Goal: Task Accomplishment & Management: Manage account settings

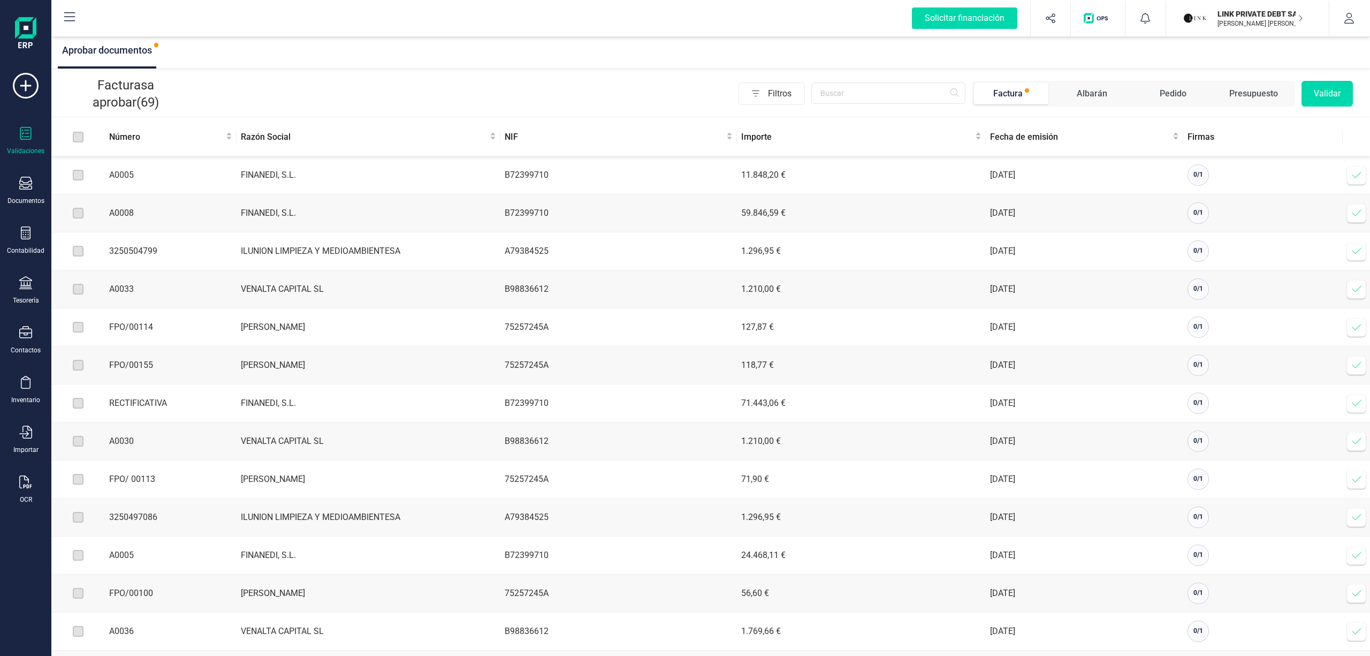
drag, startPoint x: 127, startPoint y: 80, endPoint x: 192, endPoint y: 102, distance: 67.9
click at [192, 102] on div "Facturas a aprobar (69) Filtros Factura [PERSON_NAME] Pedido Presupuesto Validar" at bounding box center [710, 93] width 1319 height 45
click at [1227, 13] on p "LINK PRIVATE DEBT SA" at bounding box center [1260, 14] width 86 height 11
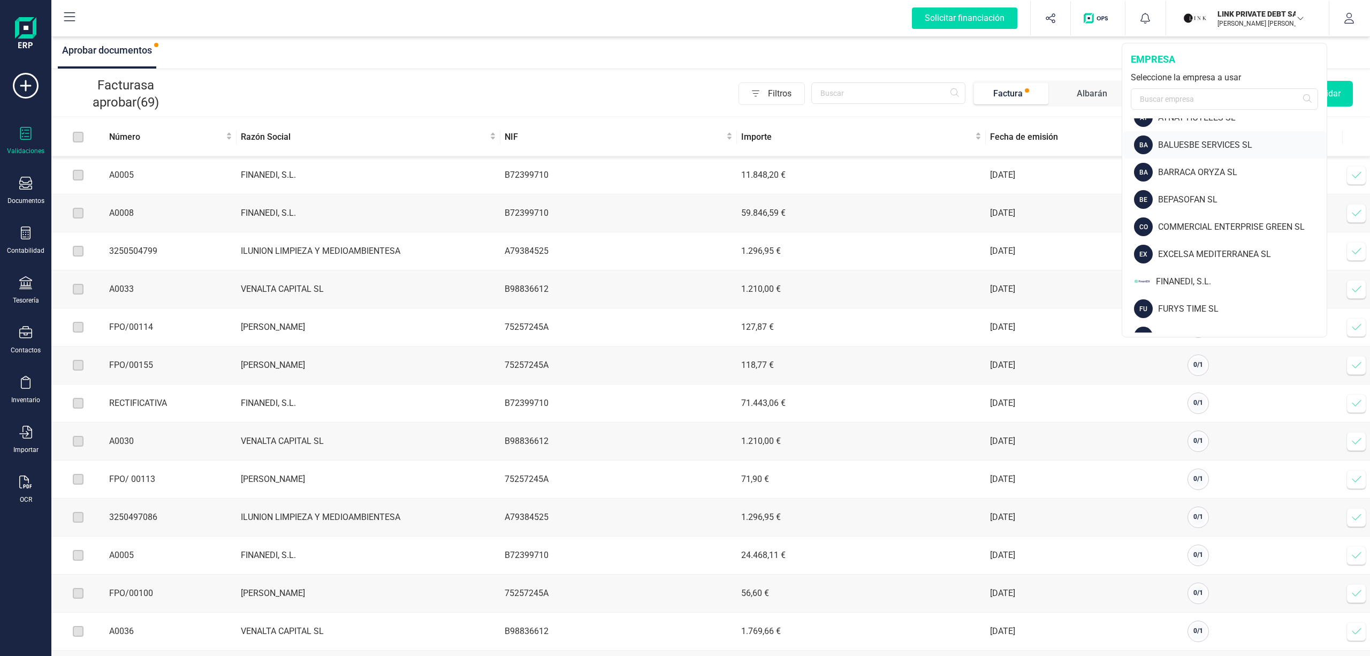
scroll to position [71, 0]
click at [1199, 294] on div "FINANEDI, S.L." at bounding box center [1224, 306] width 203 height 27
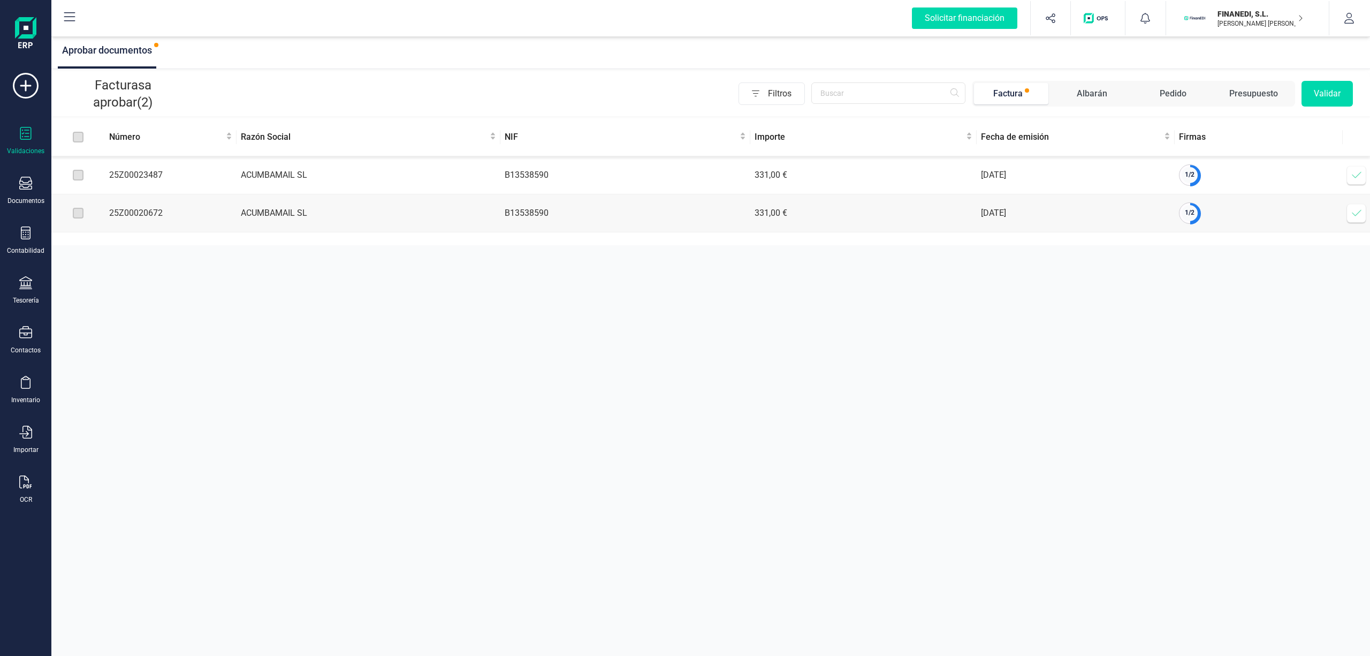
drag, startPoint x: 1014, startPoint y: 176, endPoint x: 866, endPoint y: 178, distance: 147.7
click at [866, 178] on tr "25Z00023487 ACUMBAMAIL SL B13538590 331,00 € [DATE] 1 / 2 Verificar factura" at bounding box center [710, 175] width 1319 height 38
click at [566, 50] on div "Aprobar documentos" at bounding box center [710, 51] width 1319 height 35
click at [1363, 166] on span at bounding box center [1356, 174] width 21 height 21
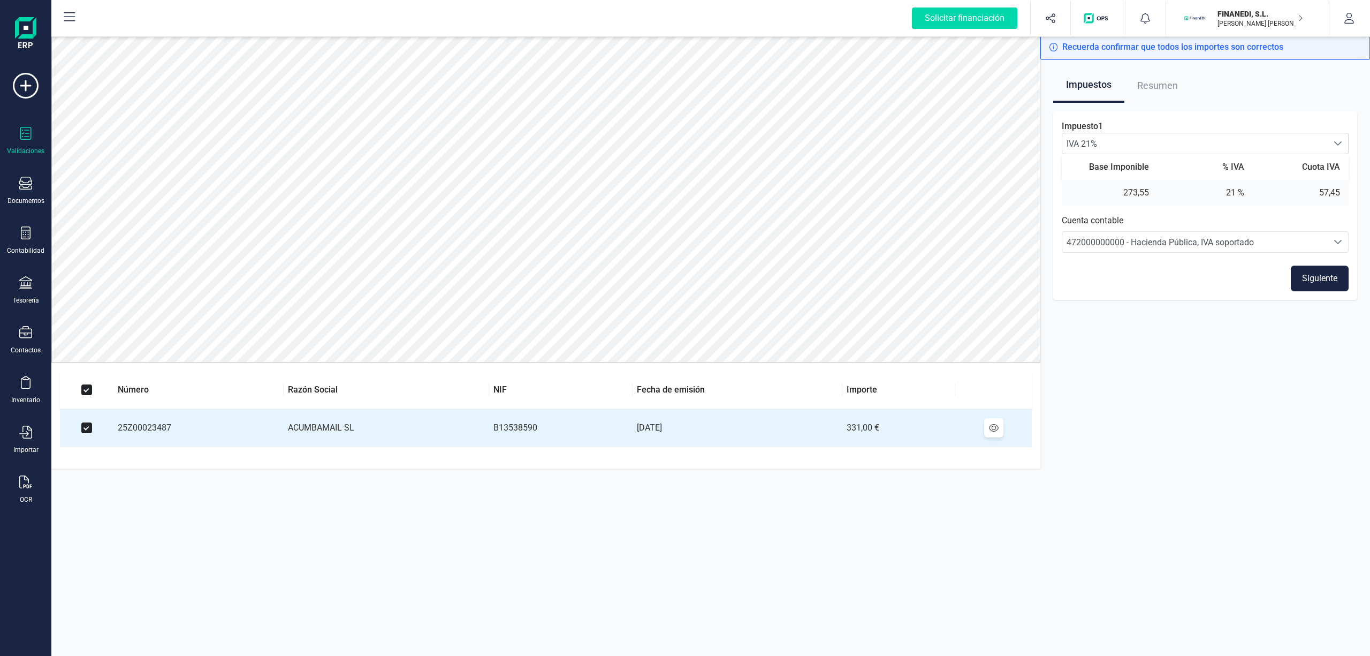
click at [1090, 356] on div "Recuerda confirmar que todos los importes son correctos Impuestos Resumen Impue…" at bounding box center [1205, 255] width 330 height 443
click at [1326, 276] on button "Siguiente" at bounding box center [1320, 278] width 58 height 26
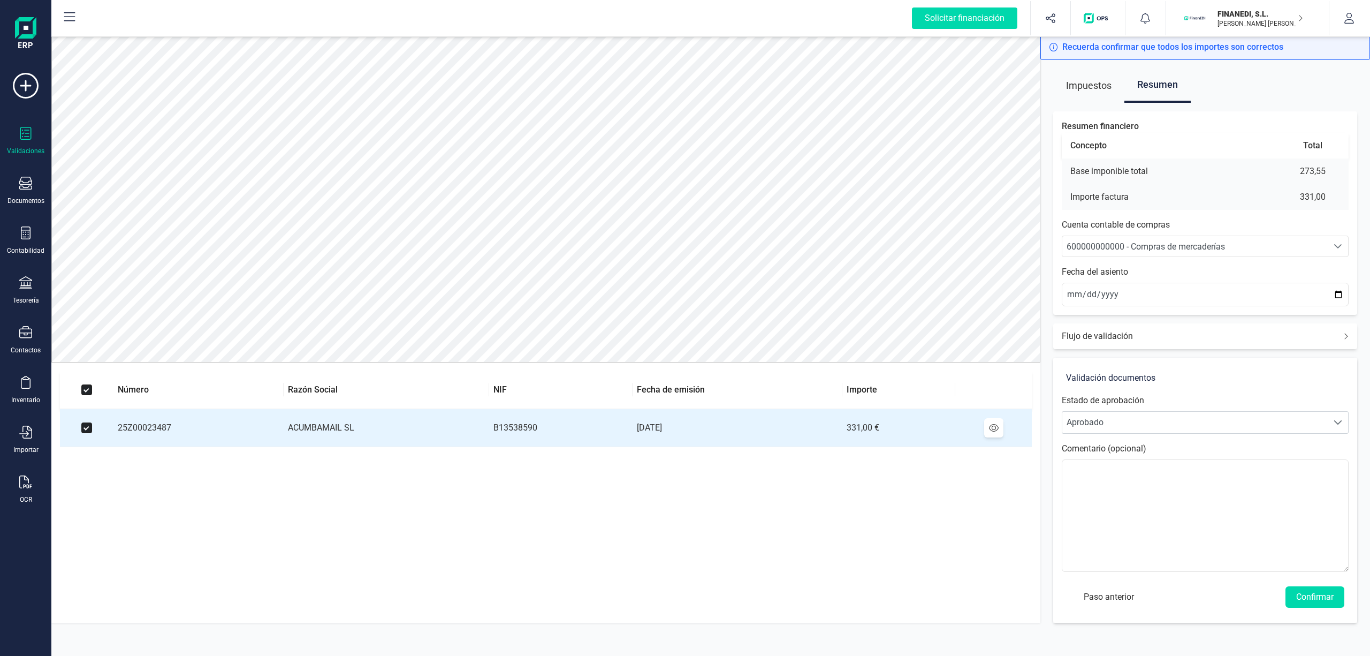
click at [1129, 238] on span "600000000000 - Compras de mercaderías" at bounding box center [1194, 246] width 265 height 20
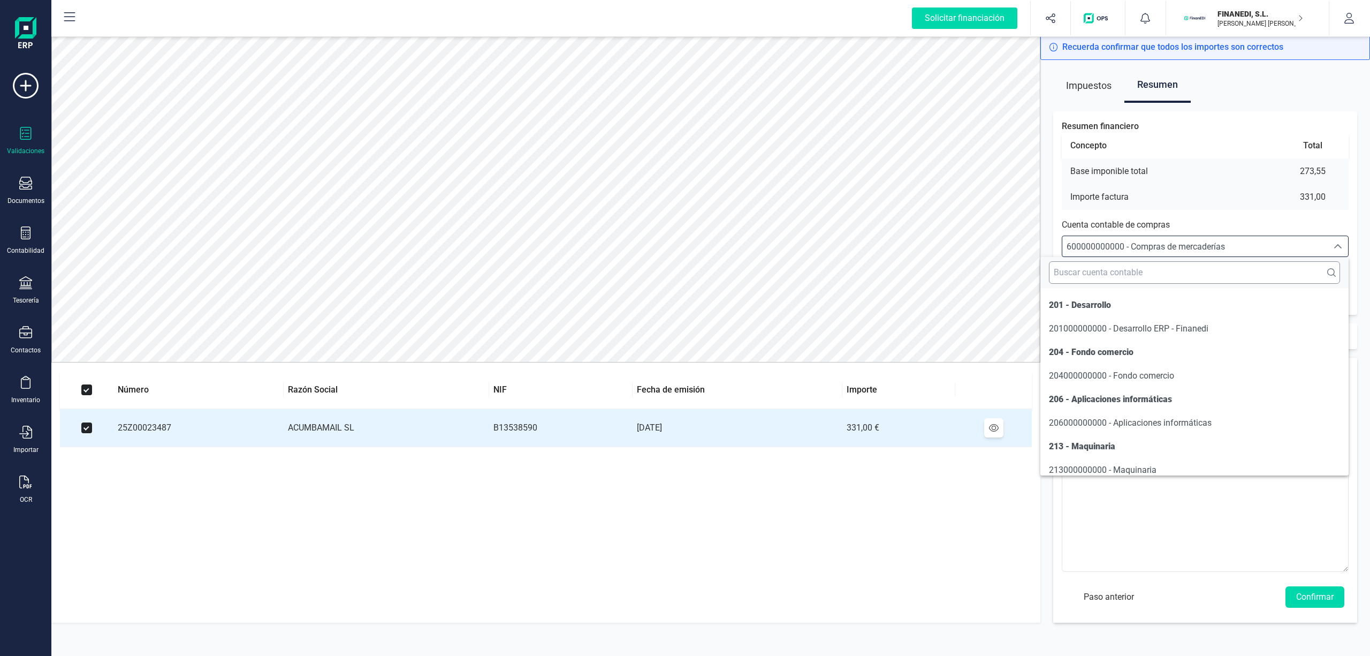
scroll to position [2309, 0]
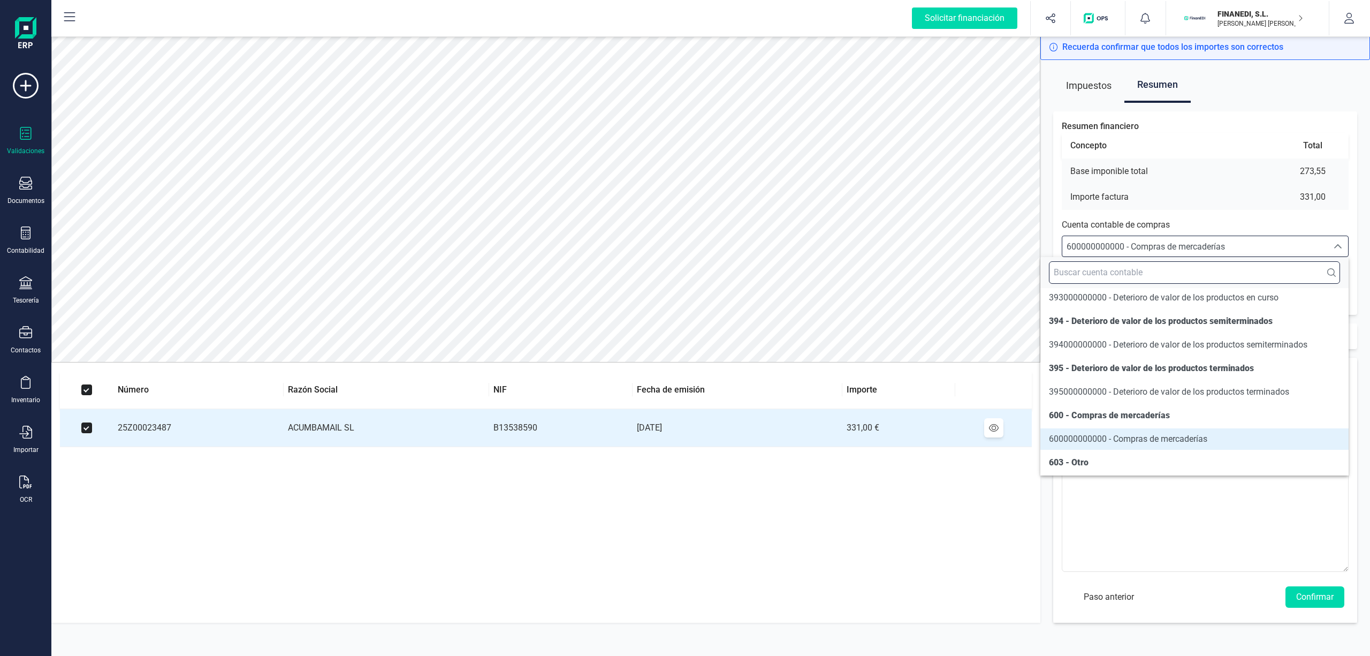
click at [1146, 277] on input "text" at bounding box center [1194, 272] width 291 height 22
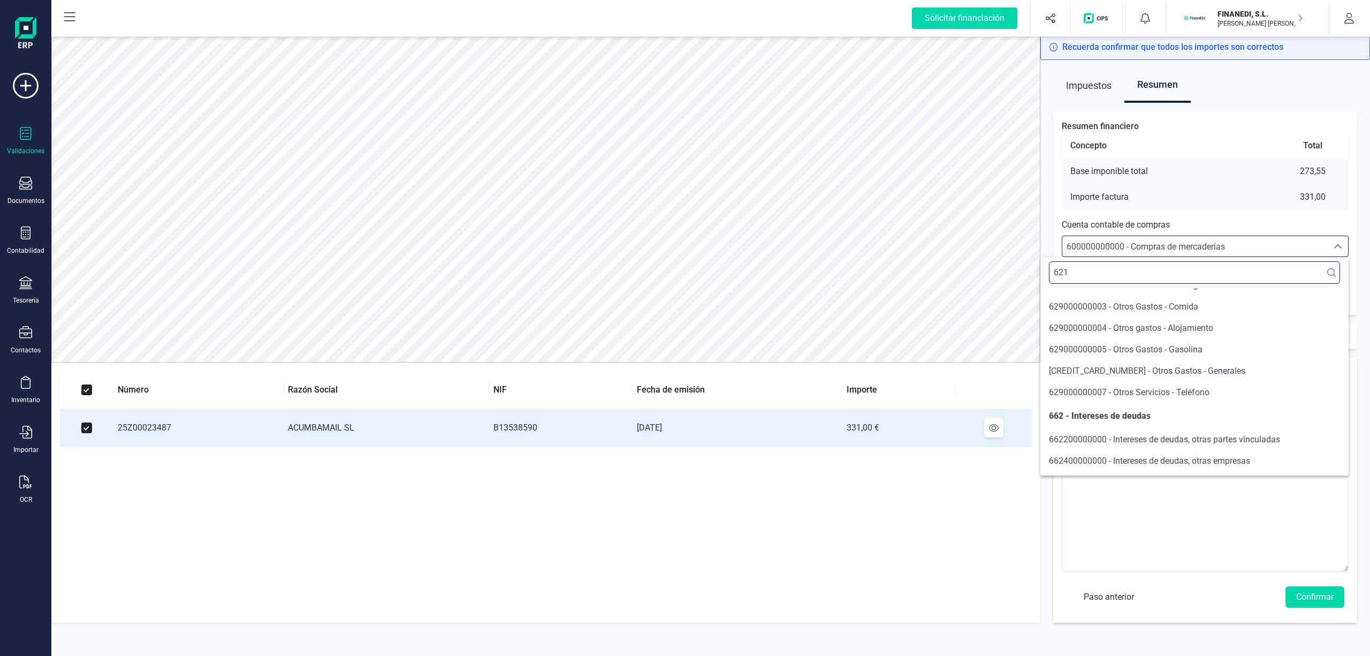
scroll to position [0, 0]
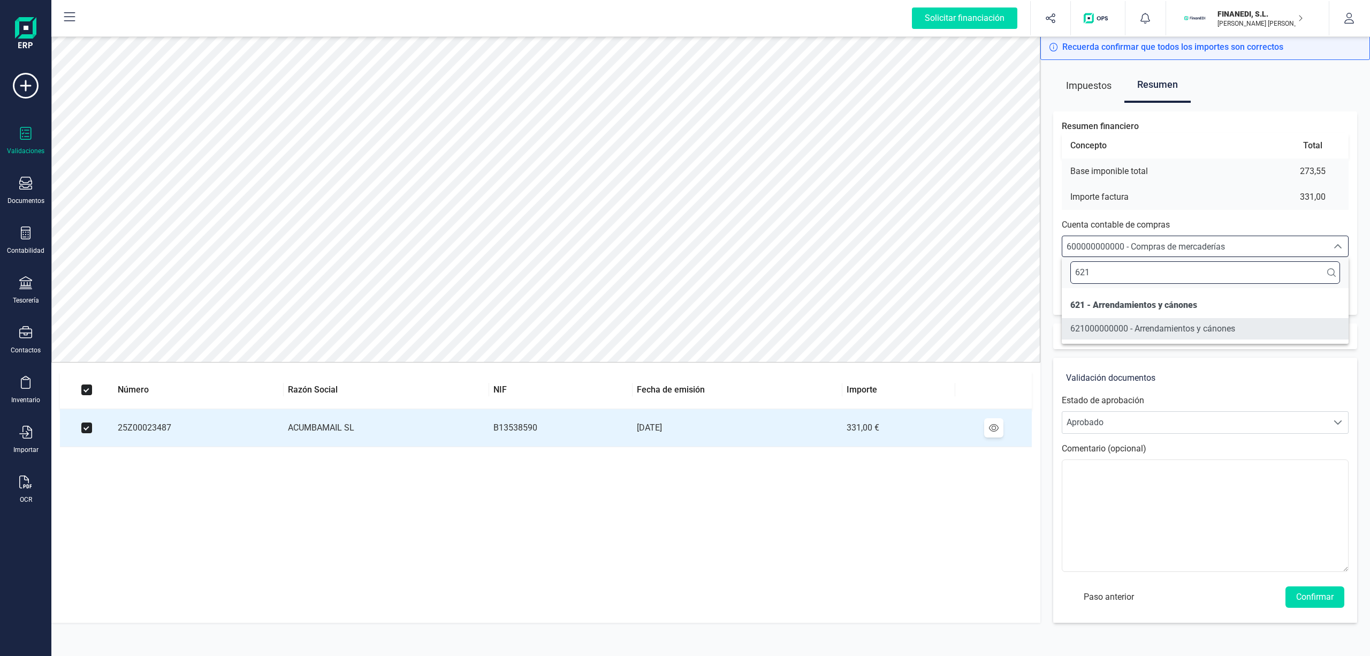
type input "621"
click at [1154, 330] on span "621000000000 - Arrendamientos y cánones" at bounding box center [1152, 328] width 165 height 10
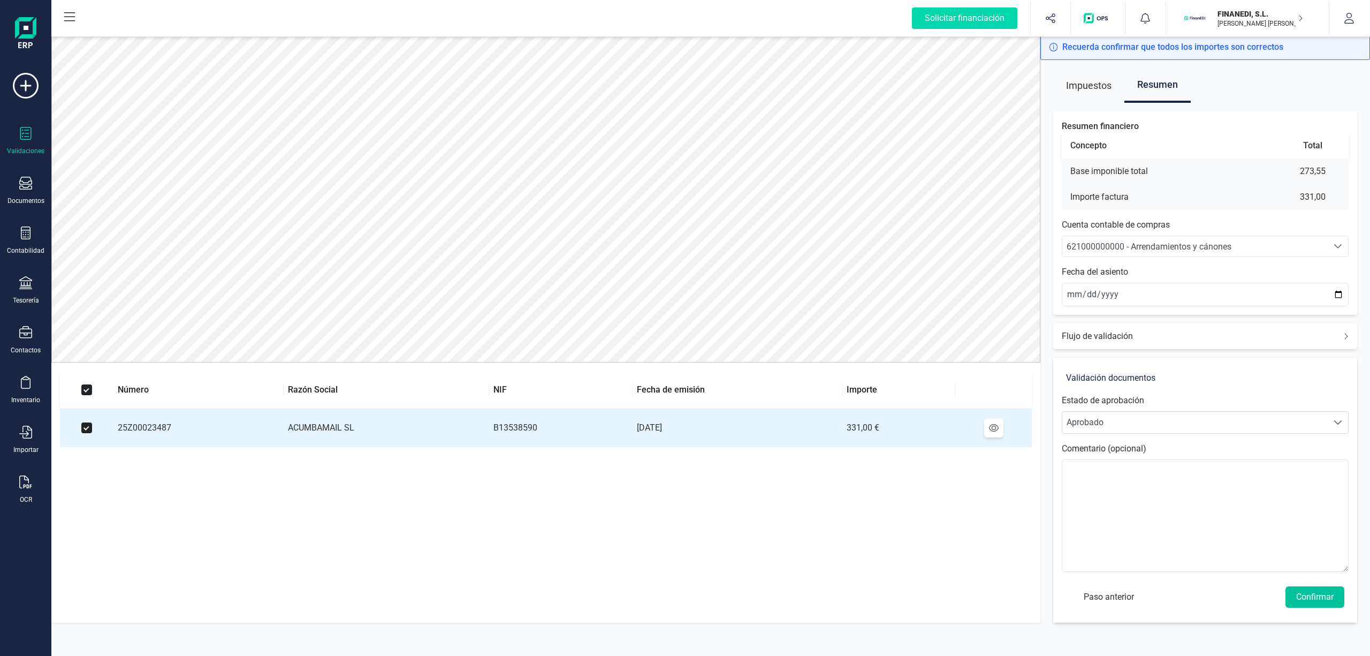
click at [1300, 593] on button "Confirmar" at bounding box center [1314, 596] width 59 height 21
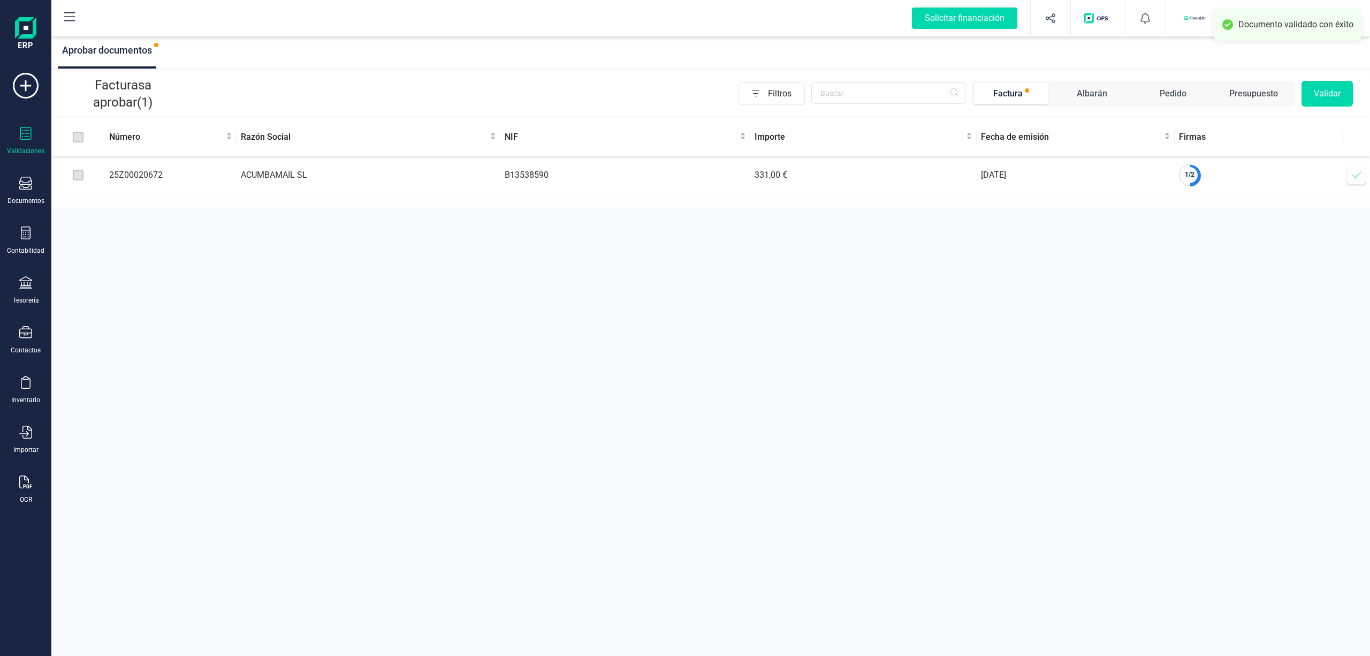
click at [1358, 172] on icon at bounding box center [1356, 175] width 11 height 11
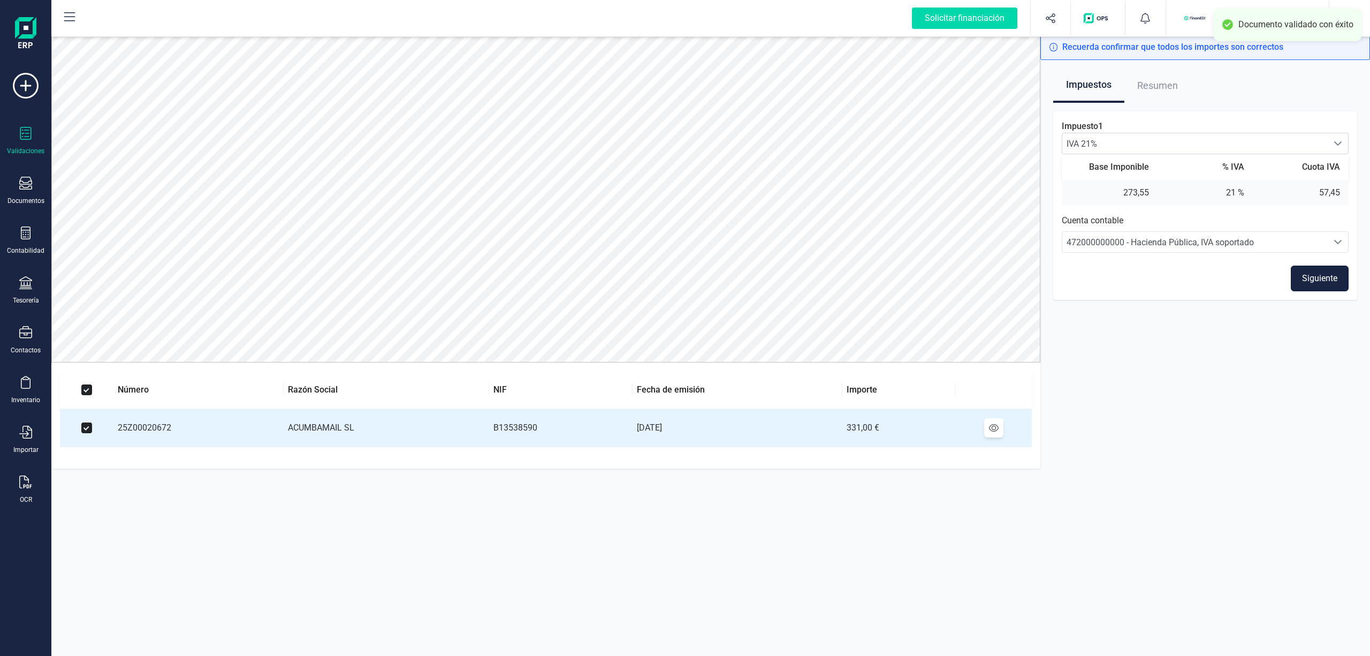
click at [1317, 283] on button "Siguiente" at bounding box center [1320, 278] width 58 height 26
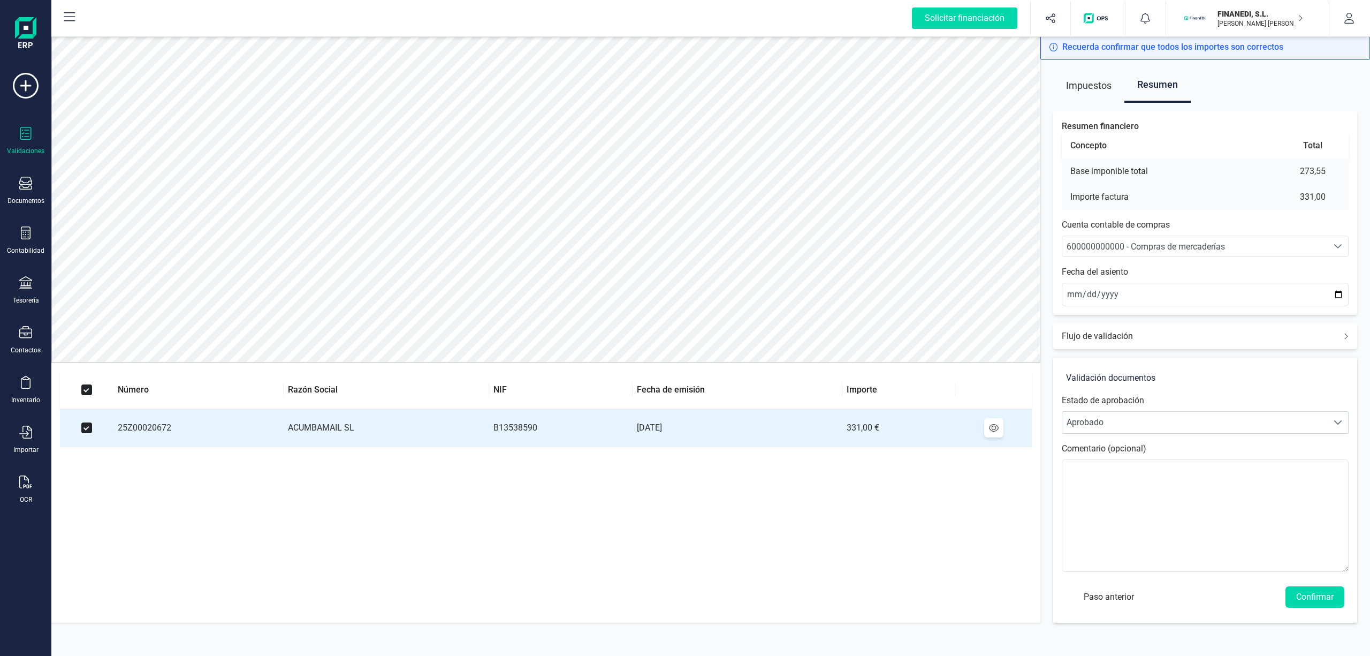
click at [1155, 253] on div "600000000000 - Compras de mercaderías" at bounding box center [1195, 246] width 257 height 13
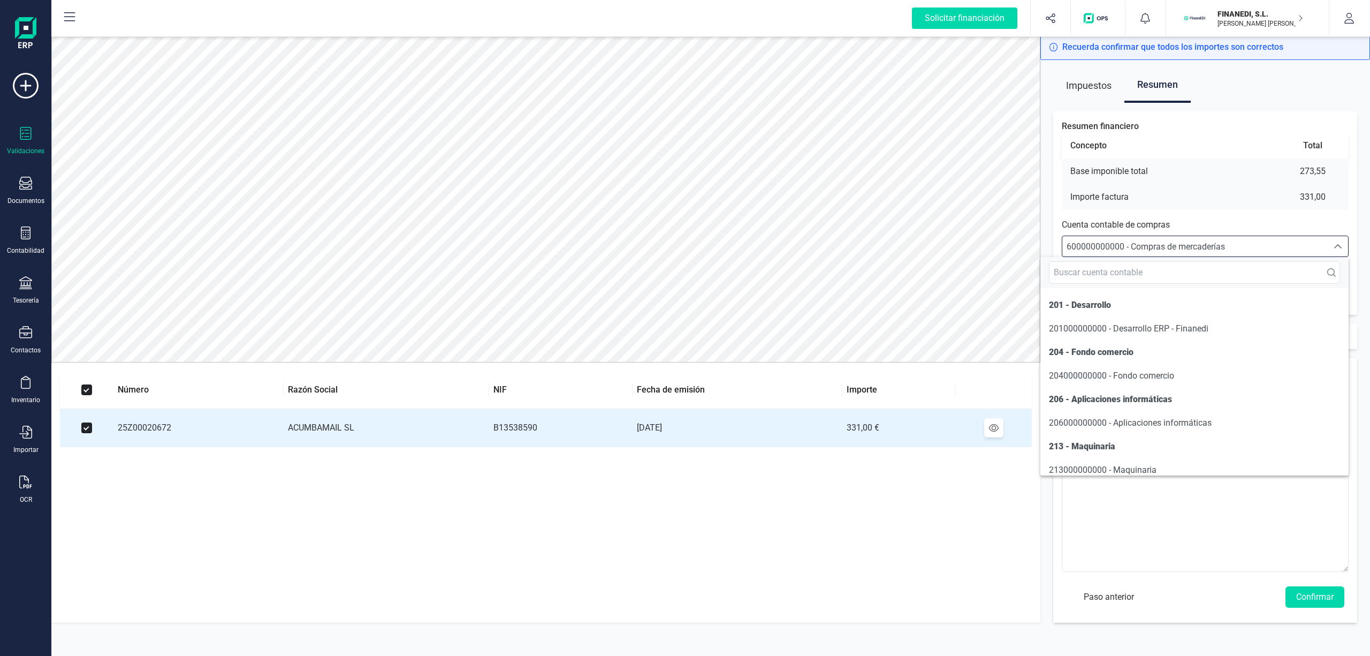
scroll to position [2309, 0]
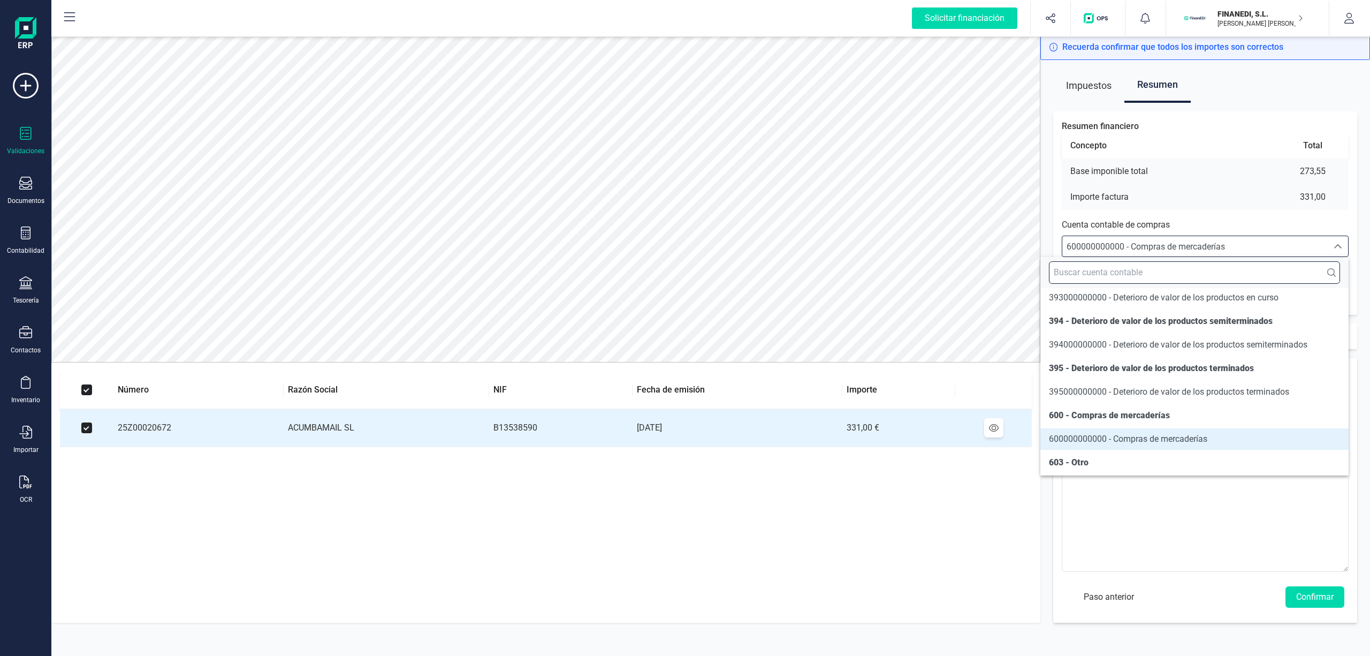
click at [1109, 278] on input "text" at bounding box center [1194, 272] width 291 height 22
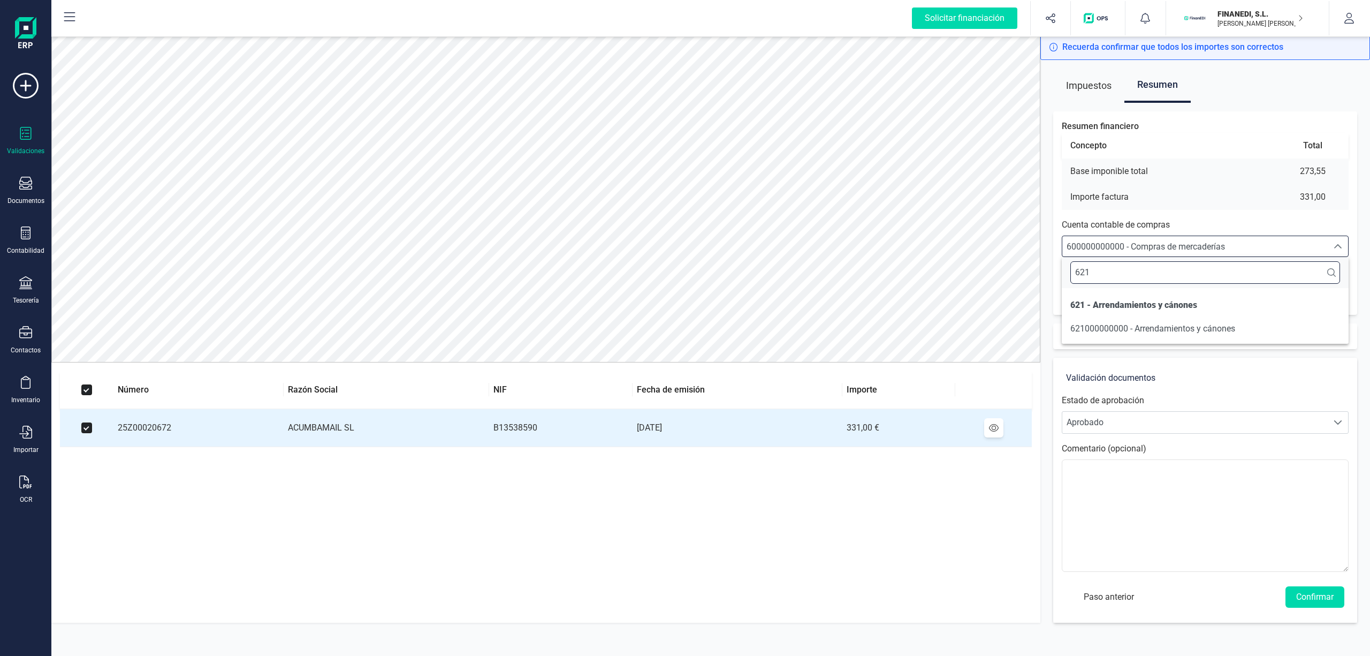
scroll to position [0, 0]
type input "621"
click at [1227, 333] on span "621000000000 - Arrendamientos y cánones" at bounding box center [1152, 328] width 165 height 10
click at [1302, 604] on button "Confirmar" at bounding box center [1314, 596] width 59 height 21
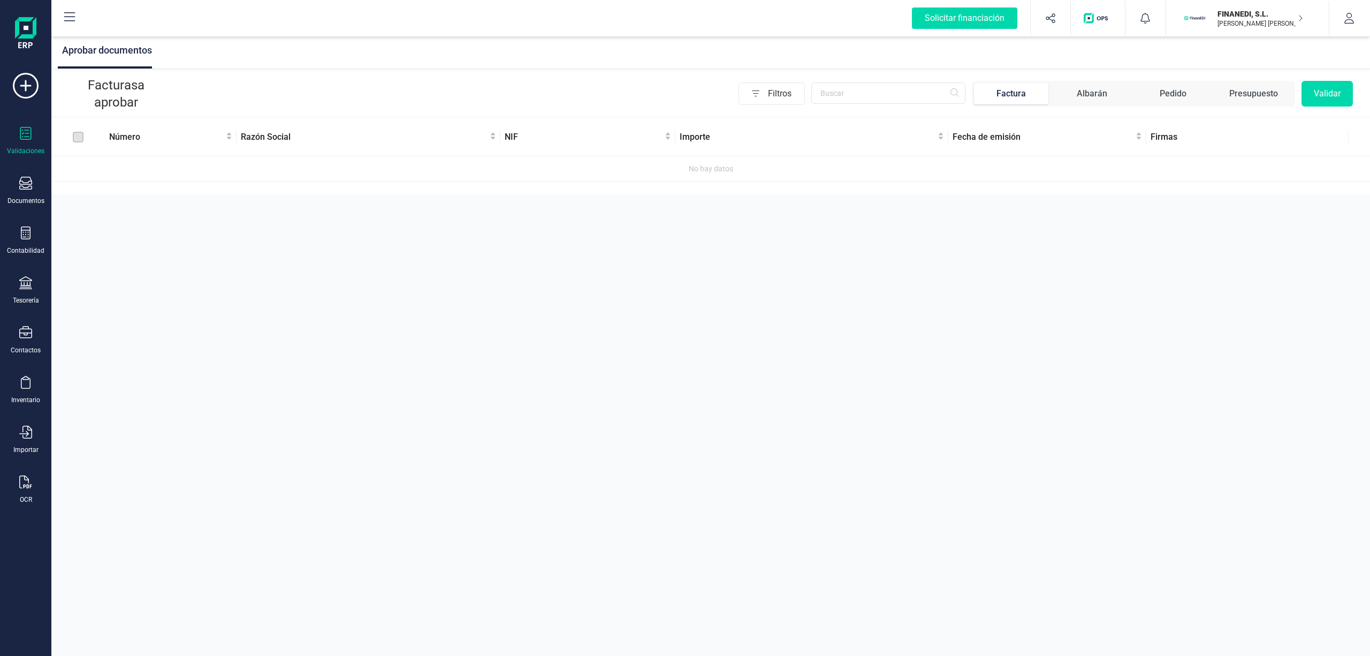
click at [605, 69] on div "Aprobar documentos" at bounding box center [710, 51] width 1319 height 35
click at [22, 289] on div at bounding box center [25, 284] width 13 height 16
click at [126, 183] on span "Cuentas bancarias" at bounding box center [130, 182] width 94 height 13
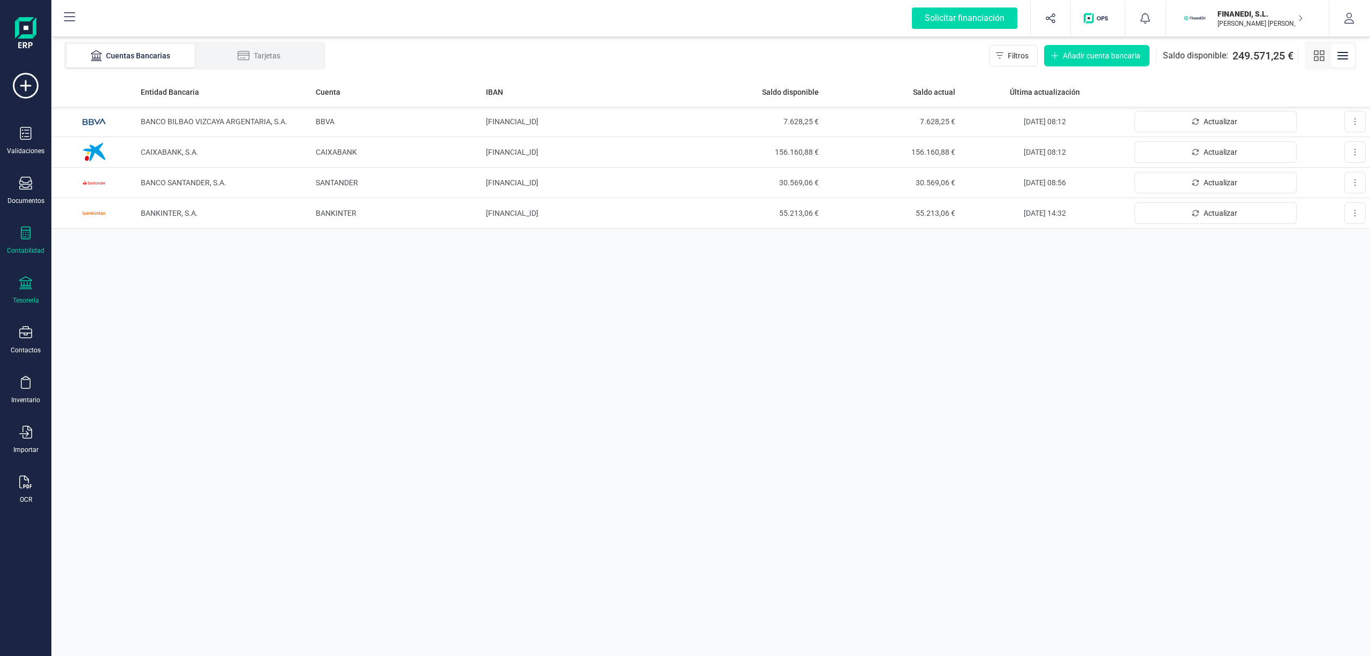
click at [17, 240] on div "Contabilidad" at bounding box center [25, 240] width 43 height 28
click at [369, 307] on div "Entidad Bancaria Cuenta IBAN Saldo disponible Saldo actual Última actualización…" at bounding box center [710, 366] width 1319 height 579
click at [39, 232] on div "Contabilidad" at bounding box center [25, 240] width 43 height 28
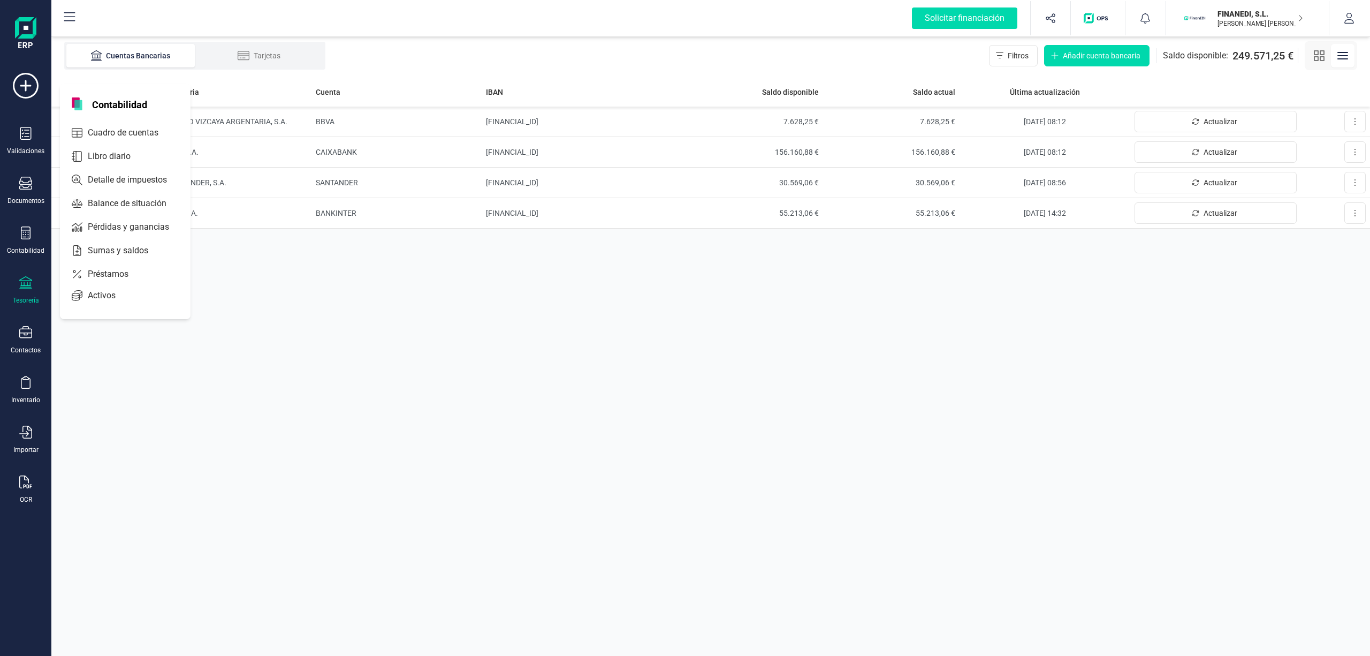
click at [302, 325] on div "Entidad Bancaria Cuenta IBAN Saldo disponible Saldo actual Última actualización…" at bounding box center [710, 366] width 1319 height 579
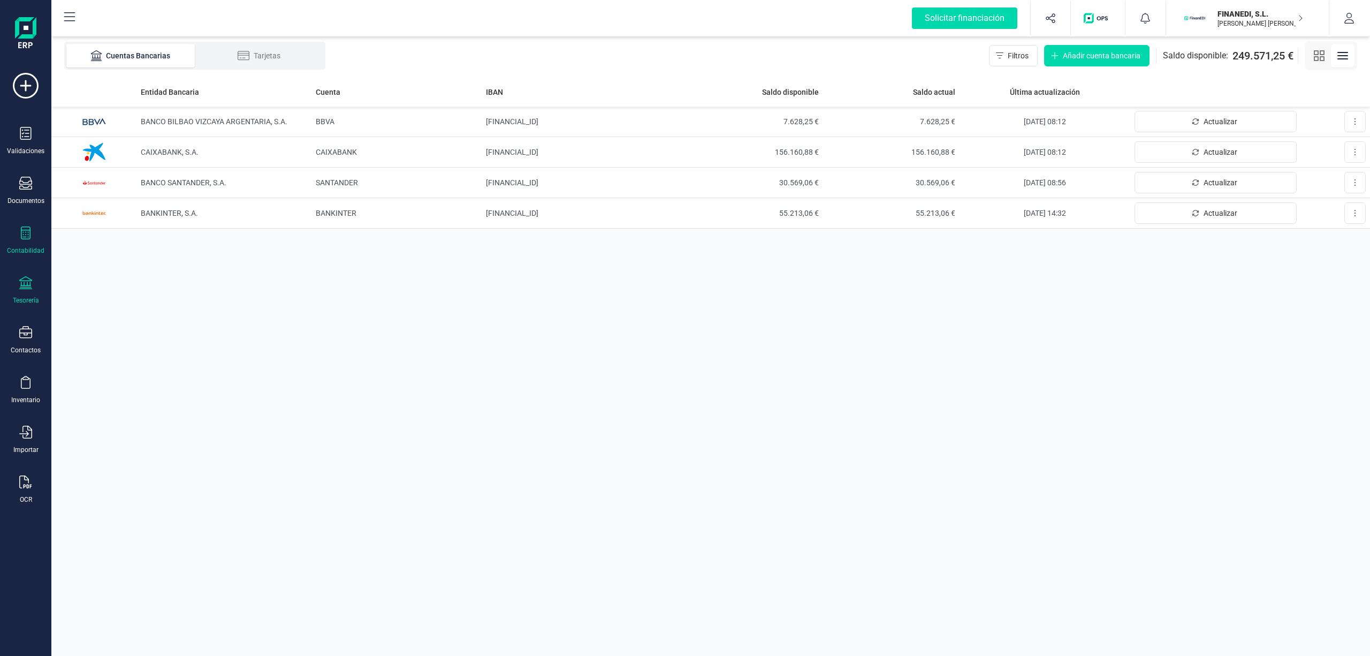
click at [39, 250] on div "Contabilidad" at bounding box center [25, 250] width 37 height 9
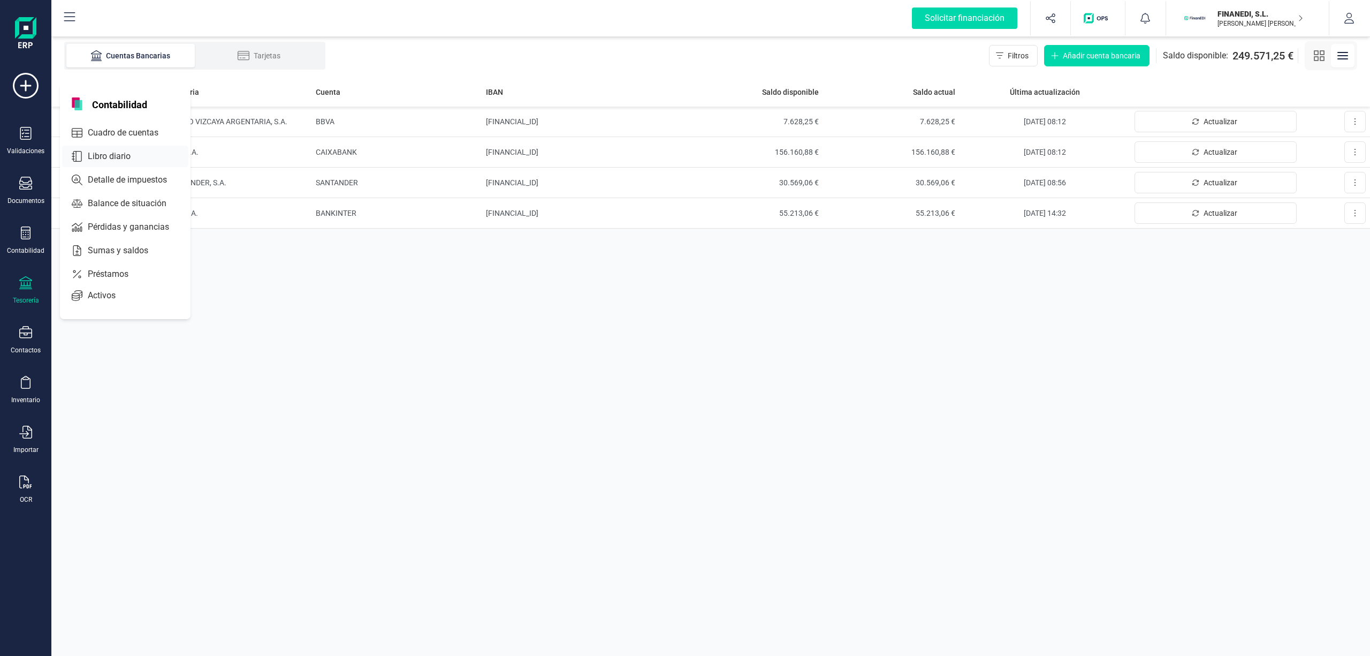
click at [112, 148] on div "Libro diario" at bounding box center [125, 156] width 126 height 21
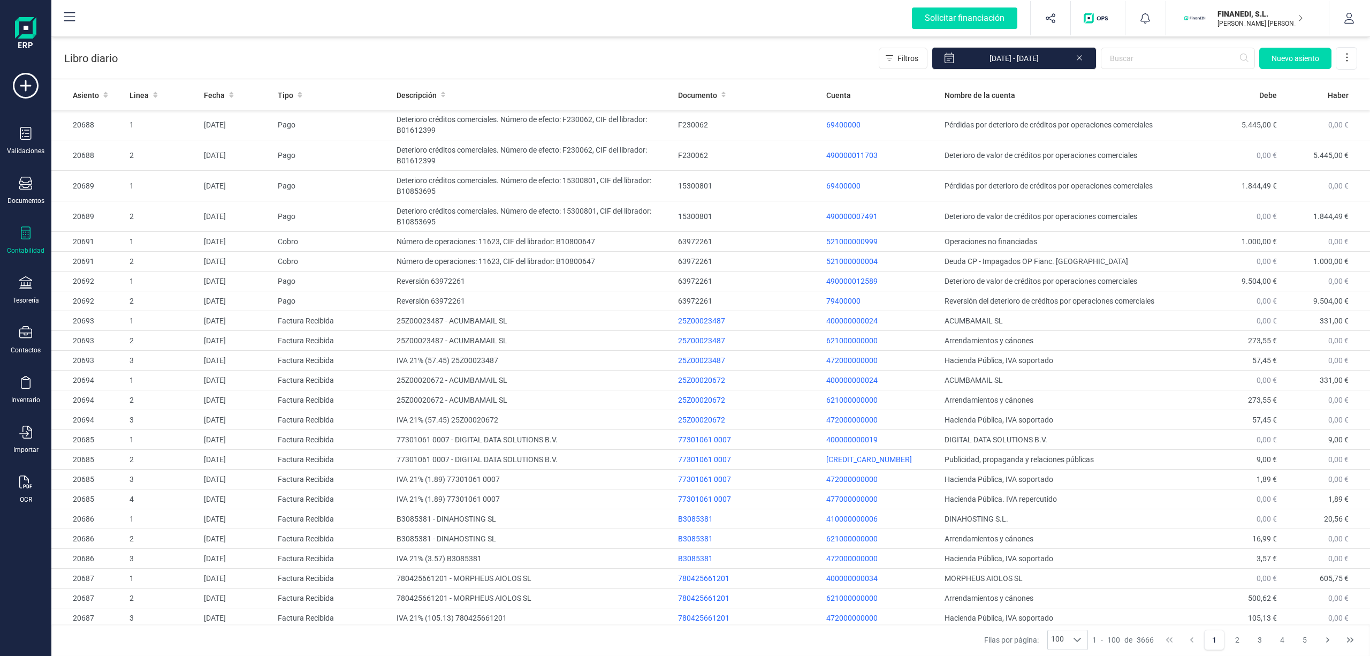
click at [705, 43] on div "Libro diario Filtros [DATE] - [DATE] [GEOGRAPHIC_DATA]" at bounding box center [710, 56] width 1319 height 44
click at [25, 296] on div "Tesorería" at bounding box center [26, 300] width 26 height 9
click at [116, 185] on span "Cuentas bancarias" at bounding box center [130, 182] width 94 height 13
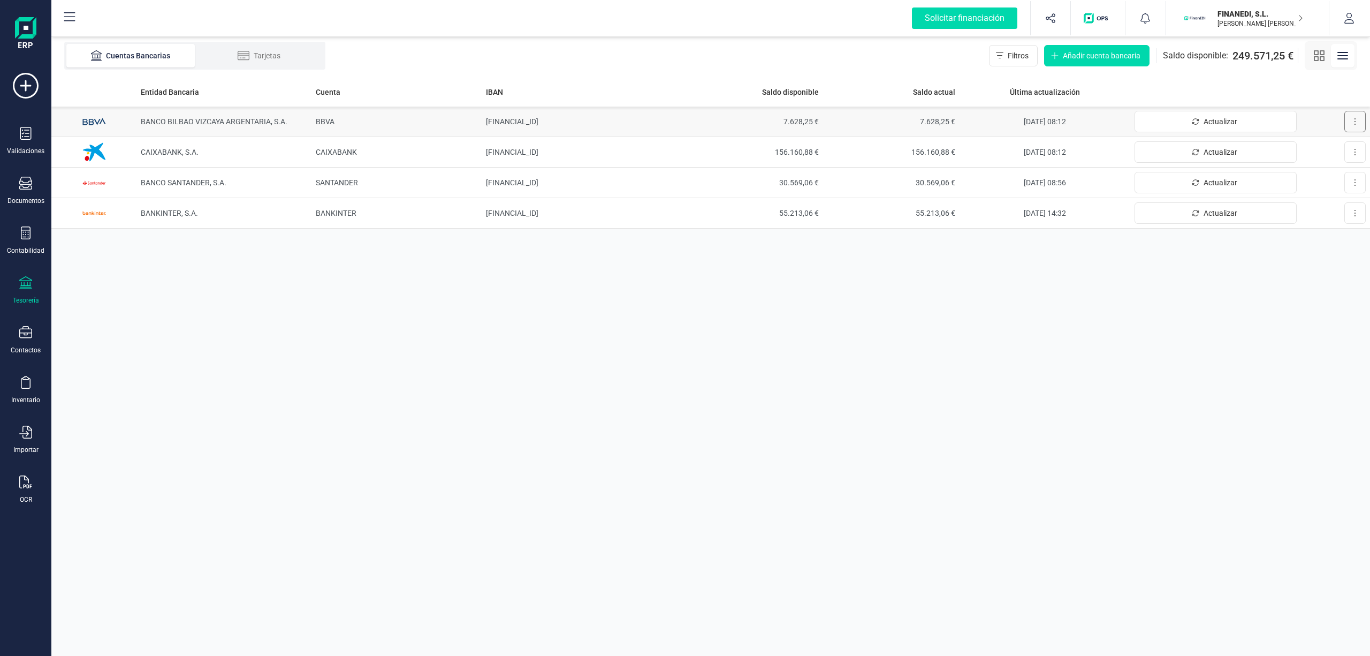
click at [1350, 125] on button at bounding box center [1354, 121] width 21 height 21
click at [1204, 341] on div "Entidad Bancaria Cuenta IBAN Saldo disponible Saldo actual Última actualización…" at bounding box center [710, 366] width 1319 height 579
click at [638, 65] on div "Cuentas Bancarias Tarjetas Filtros Añadir cuenta bancaria Saldo disponible: 249…" at bounding box center [710, 55] width 1319 height 43
click at [250, 60] on div "Tarjetas" at bounding box center [259, 55] width 86 height 11
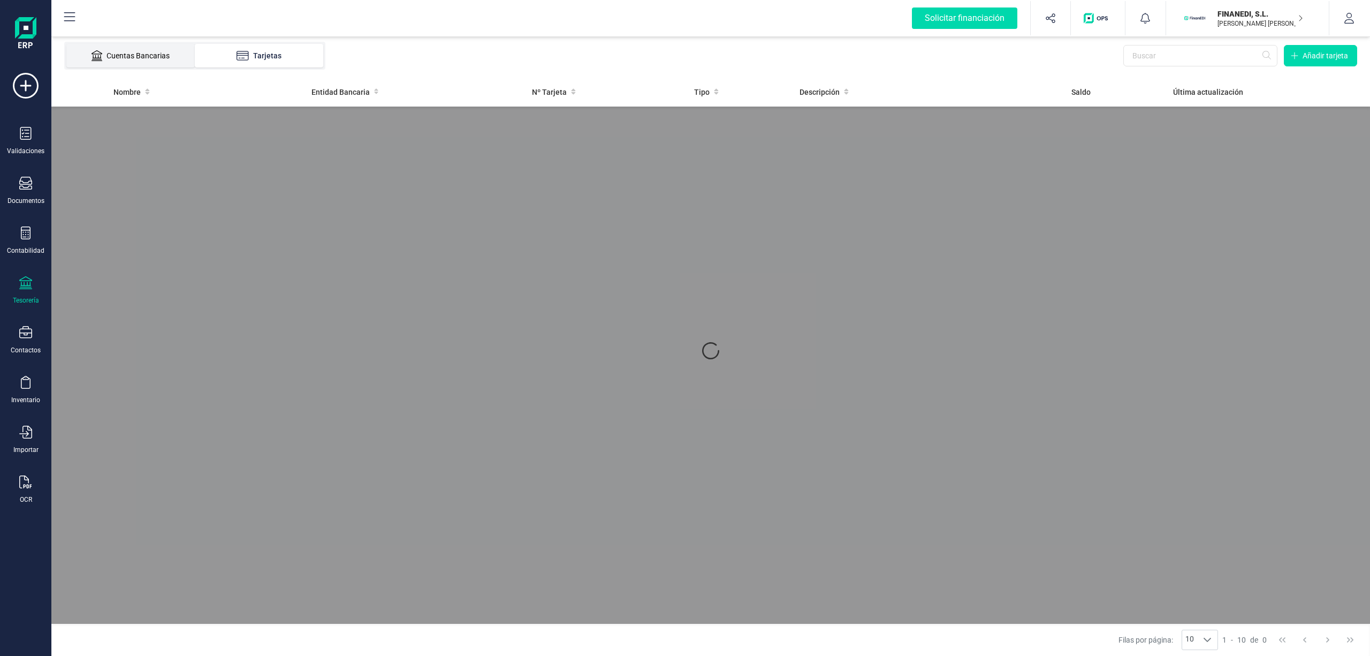
click at [167, 59] on div "Cuentas Bancarias" at bounding box center [131, 55] width 86 height 11
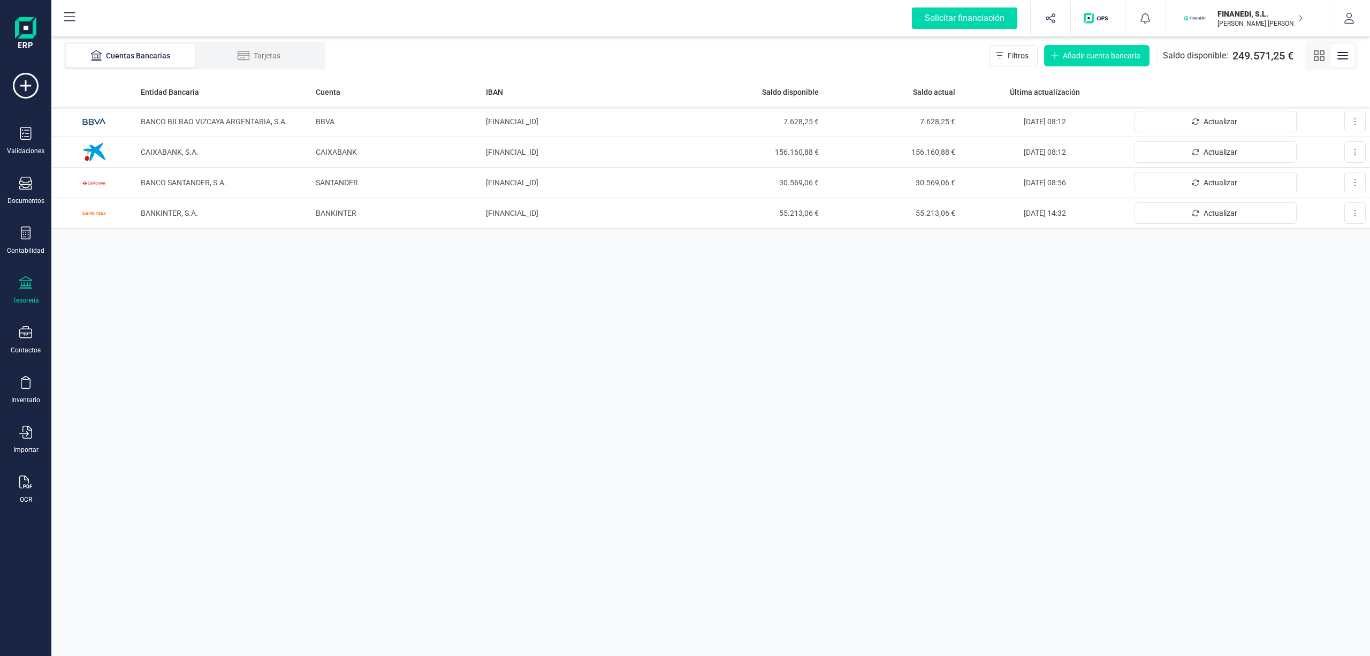
click at [542, 63] on div "Cuentas Bancarias Tarjetas Filtros Añadir cuenta bancaria Saldo disponible: 249…" at bounding box center [710, 55] width 1319 height 43
click at [1240, 219] on button "Actualizar" at bounding box center [1216, 212] width 162 height 21
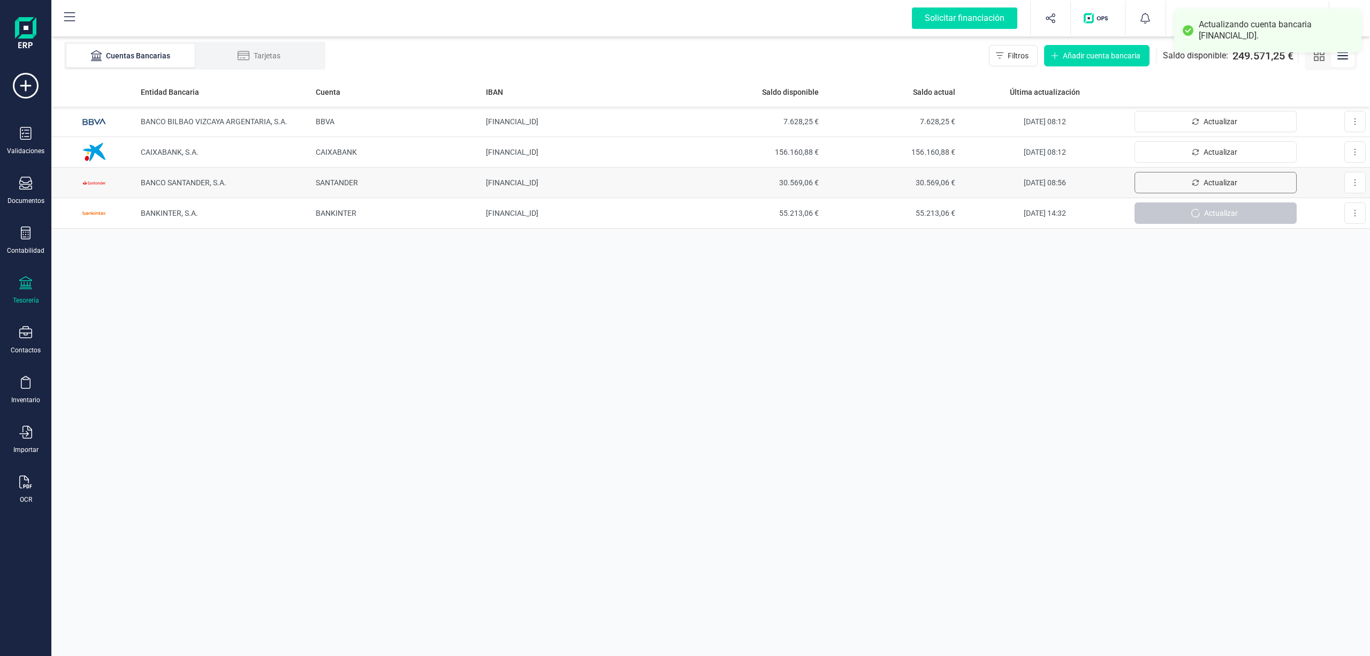
click at [1231, 187] on span "Actualizar" at bounding box center [1221, 182] width 34 height 11
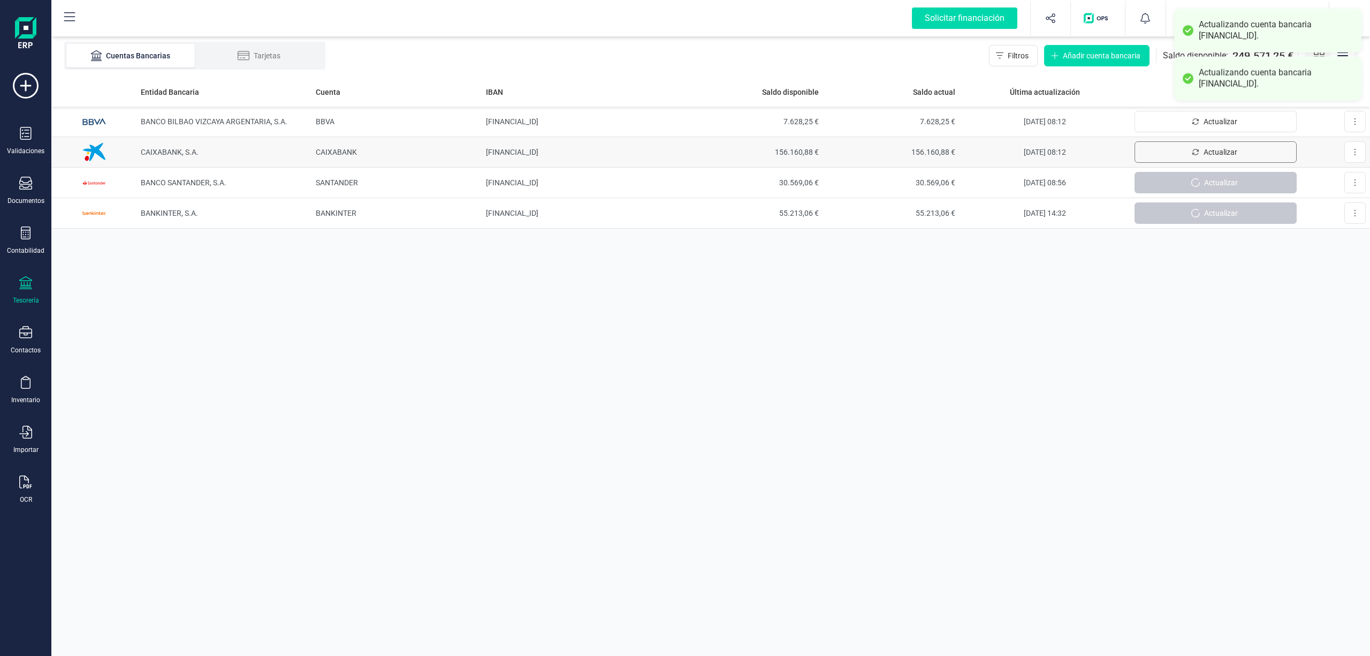
click at [1221, 161] on button "Actualizar" at bounding box center [1216, 151] width 162 height 21
click at [1150, 118] on button "Actualizar" at bounding box center [1216, 121] width 162 height 21
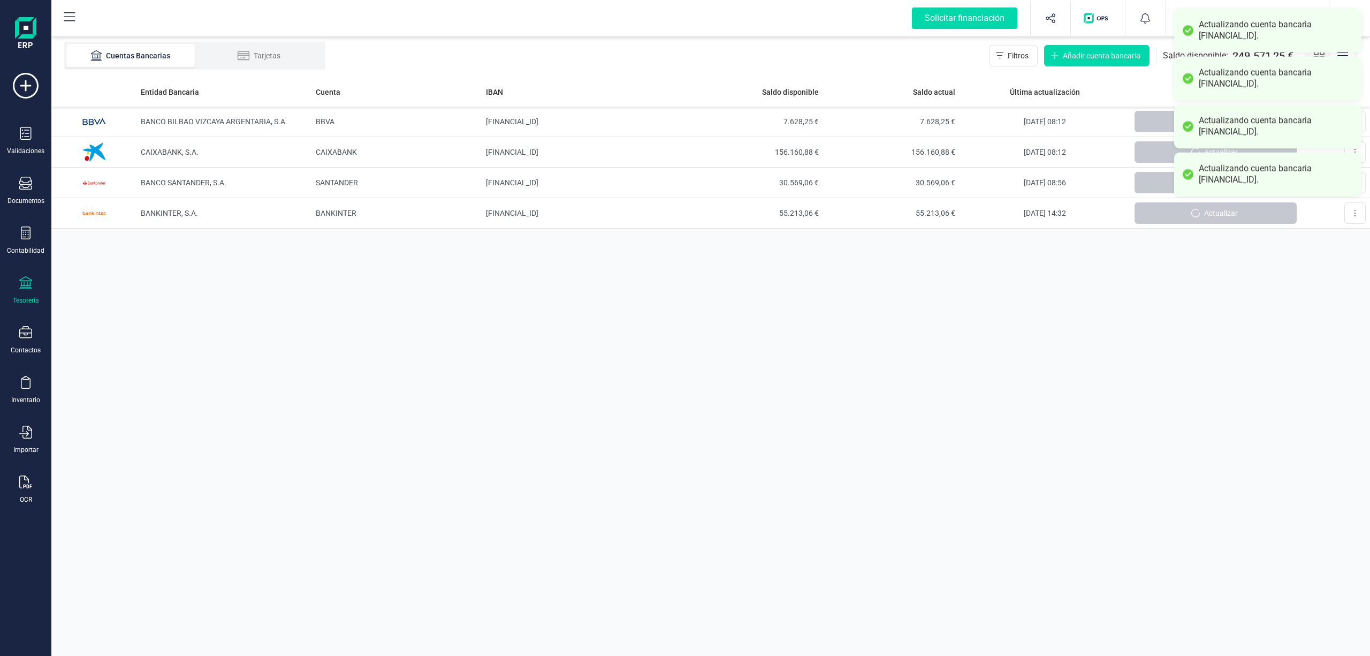
click at [1151, 280] on div "Entidad Bancaria Cuenta IBAN Saldo disponible Saldo actual Última actualización…" at bounding box center [710, 366] width 1319 height 579
click at [1304, 171] on div "Actualizando cuenta bancaria [FINANCIAL_ID]." at bounding box center [1276, 174] width 155 height 22
click at [1315, 113] on div "Actualizando cuenta bancaria [FINANCIAL_ID]." at bounding box center [1267, 126] width 187 height 44
click at [1311, 75] on div "Actualizando cuenta bancaria [FINANCIAL_ID]. Actualizando cuenta bancaria [FINA…" at bounding box center [685, 328] width 1353 height 638
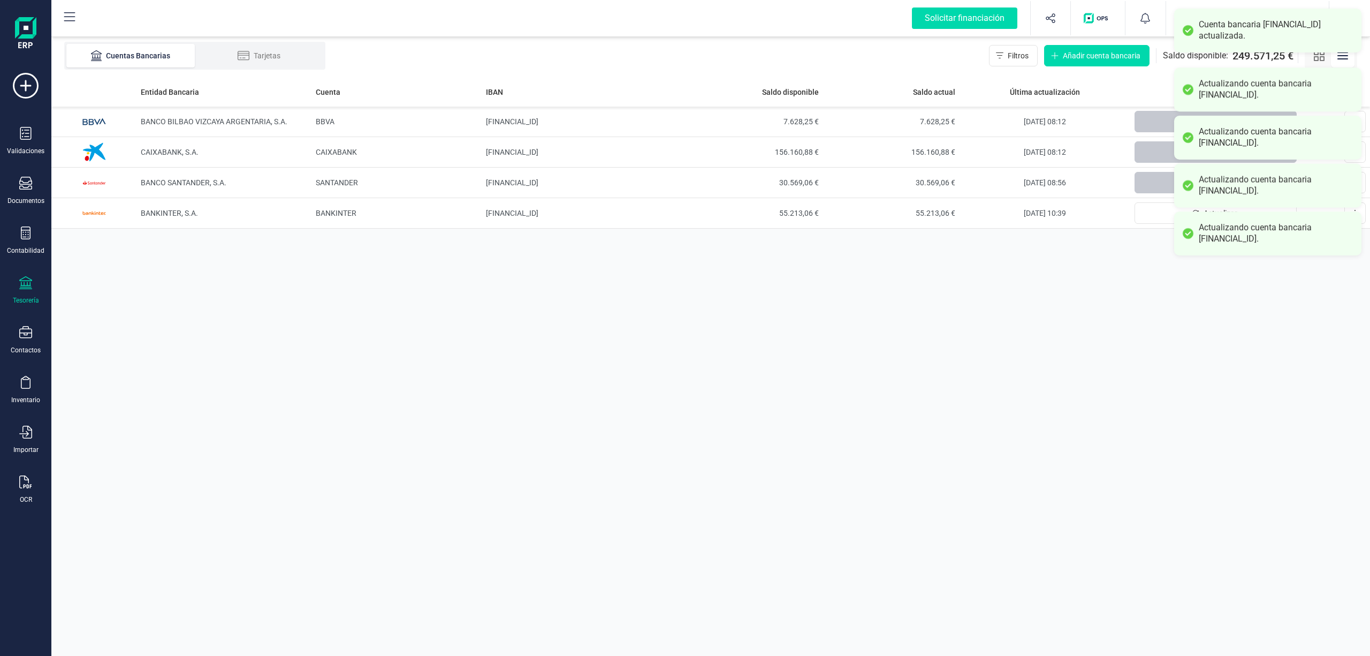
click at [998, 365] on div "Entidad Bancaria Cuenta IBAN Saldo disponible Saldo actual Última actualización…" at bounding box center [710, 366] width 1319 height 579
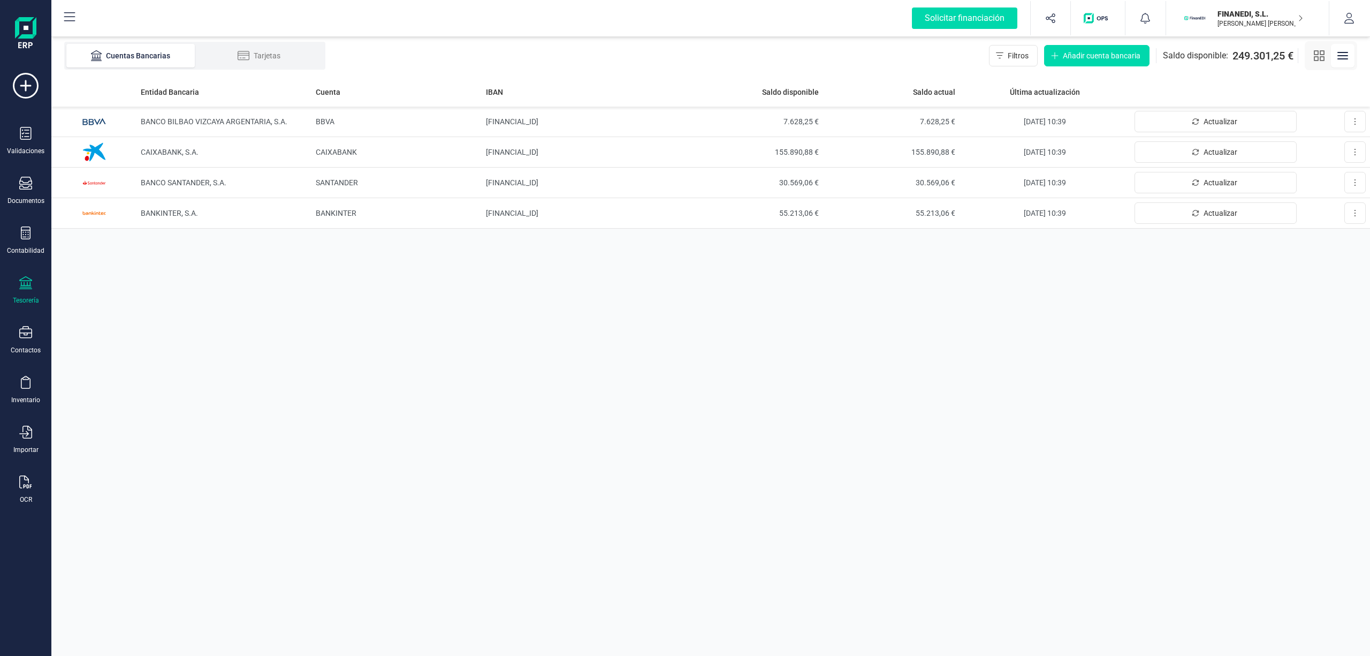
click at [516, 365] on div "Entidad Bancaria Cuenta IBAN Saldo disponible Saldo actual Última actualización…" at bounding box center [710, 366] width 1319 height 579
click at [902, 373] on div "Entidad Bancaria Cuenta IBAN Saldo disponible Saldo actual Última actualización…" at bounding box center [710, 366] width 1319 height 579
click at [637, 429] on div "Entidad Bancaria Cuenta IBAN Saldo disponible Saldo actual Última actualización…" at bounding box center [710, 366] width 1319 height 579
click at [24, 243] on div "Contabilidad" at bounding box center [25, 240] width 43 height 28
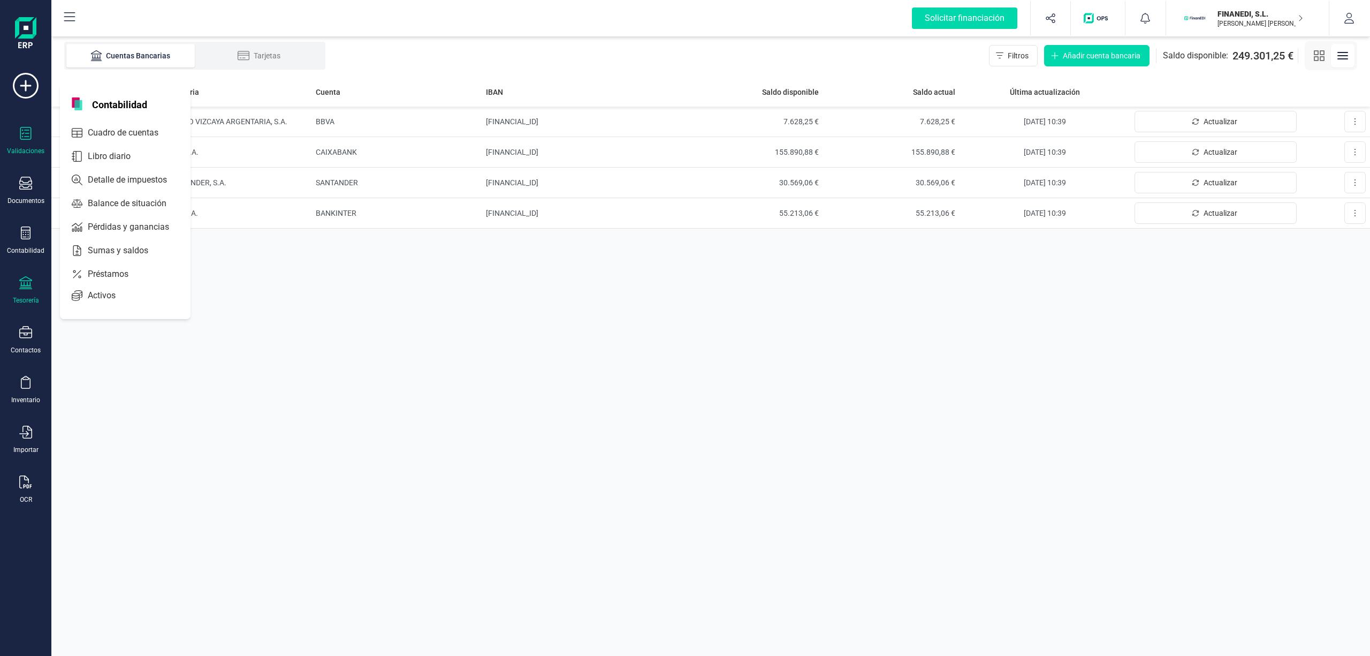
click at [22, 139] on icon at bounding box center [25, 133] width 11 height 13
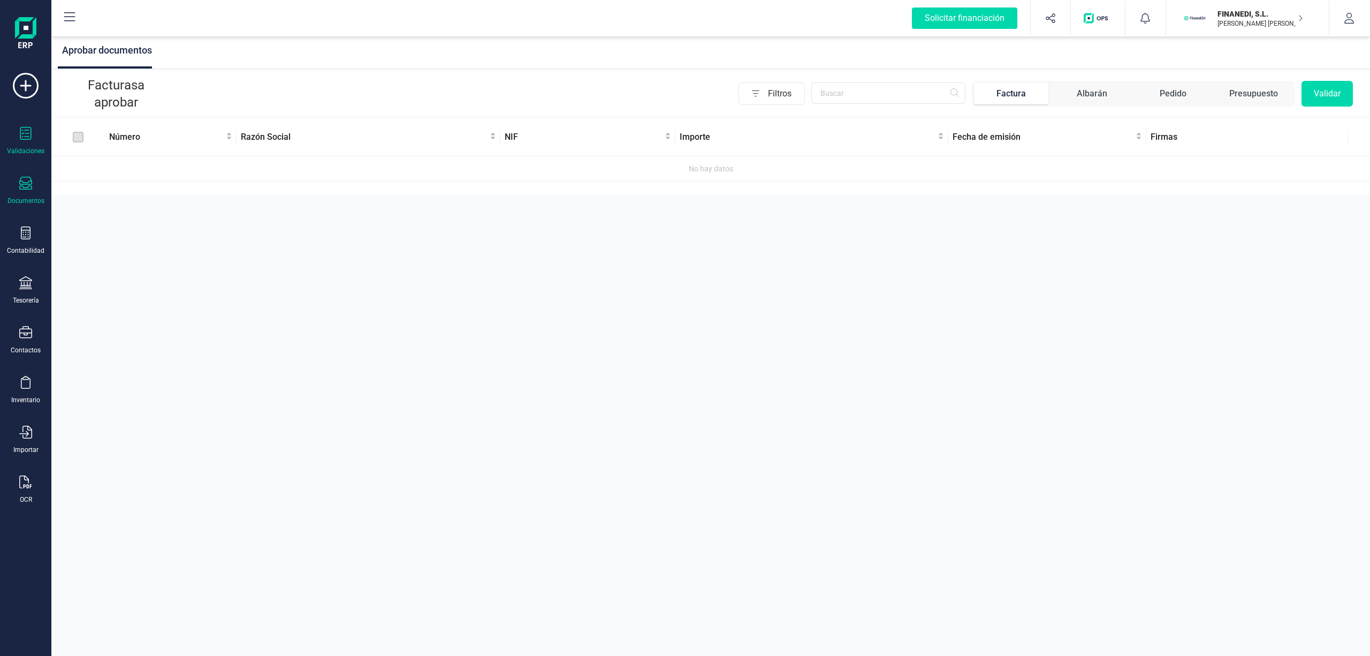
click at [20, 189] on icon at bounding box center [25, 183] width 13 height 13
click at [104, 150] on span "Facturas" at bounding box center [111, 153] width 57 height 13
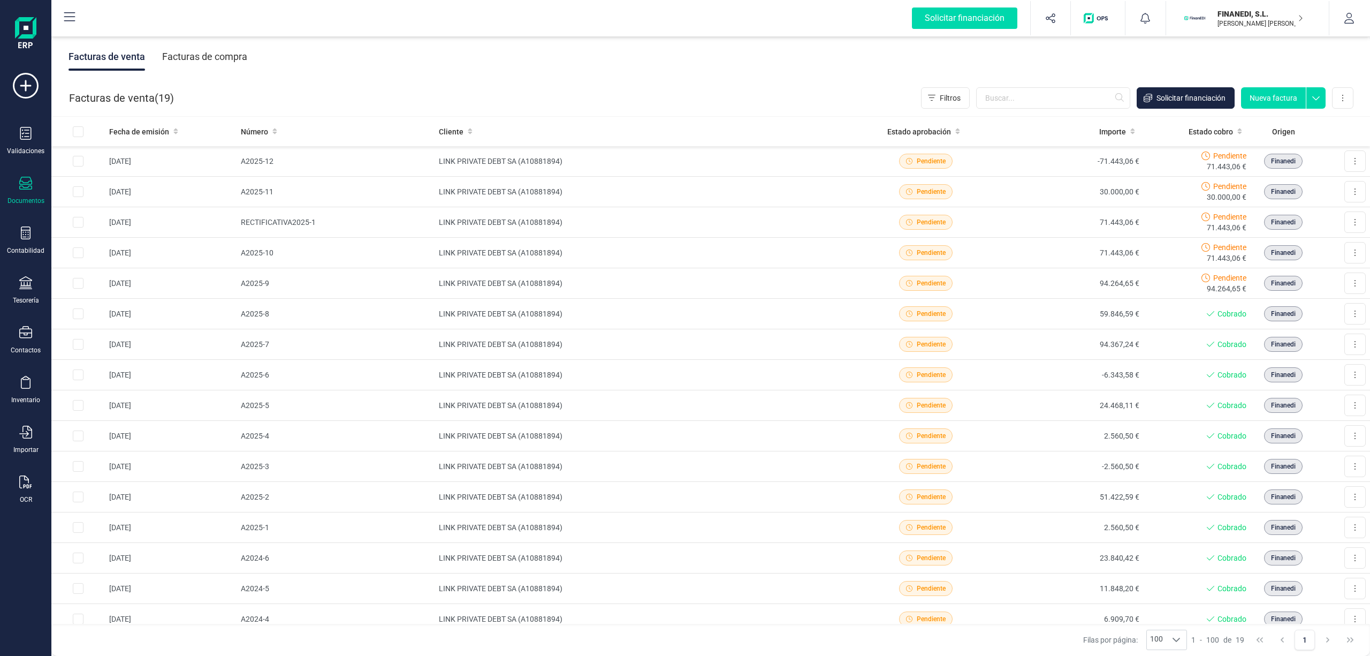
click at [227, 60] on div "Facturas de compra" at bounding box center [204, 57] width 85 height 28
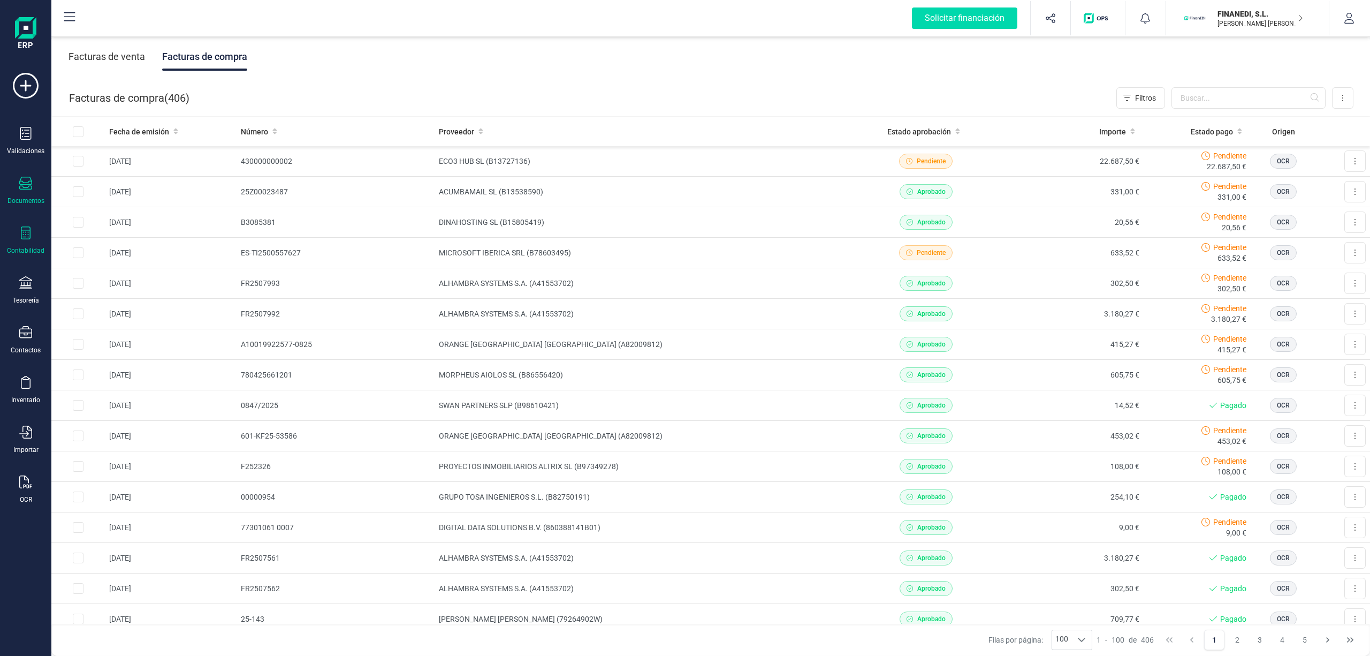
click at [17, 240] on div "Contabilidad" at bounding box center [25, 240] width 43 height 28
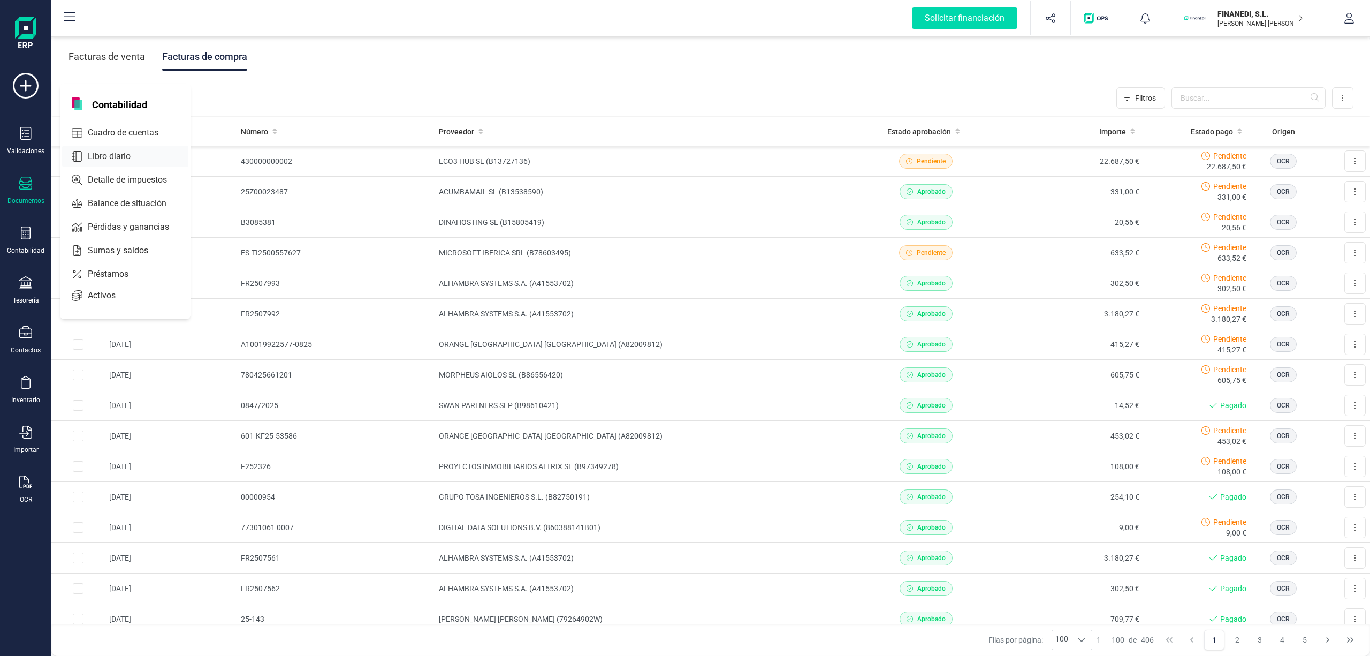
click at [122, 158] on span "Libro diario" at bounding box center [116, 156] width 66 height 13
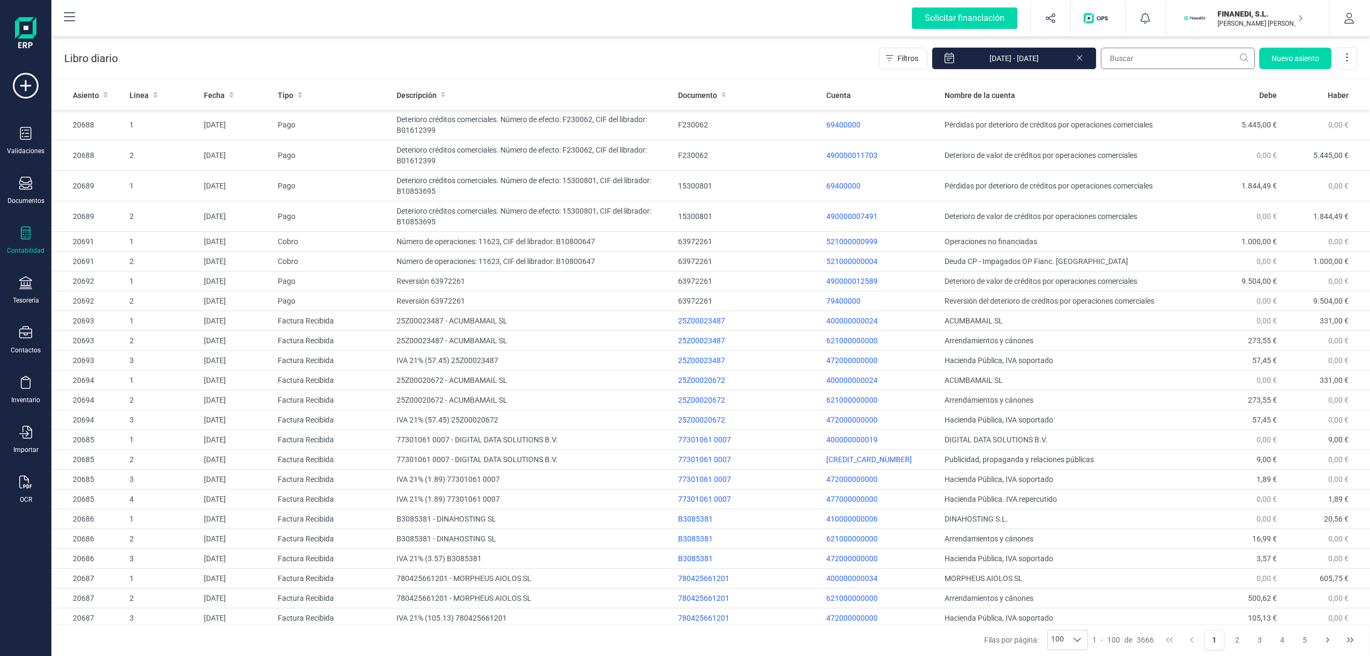
click at [1118, 47] on div "Libro diario Filtros [DATE] - [DATE] [GEOGRAPHIC_DATA]" at bounding box center [710, 56] width 1319 height 44
click at [1135, 51] on input "text" at bounding box center [1178, 58] width 154 height 21
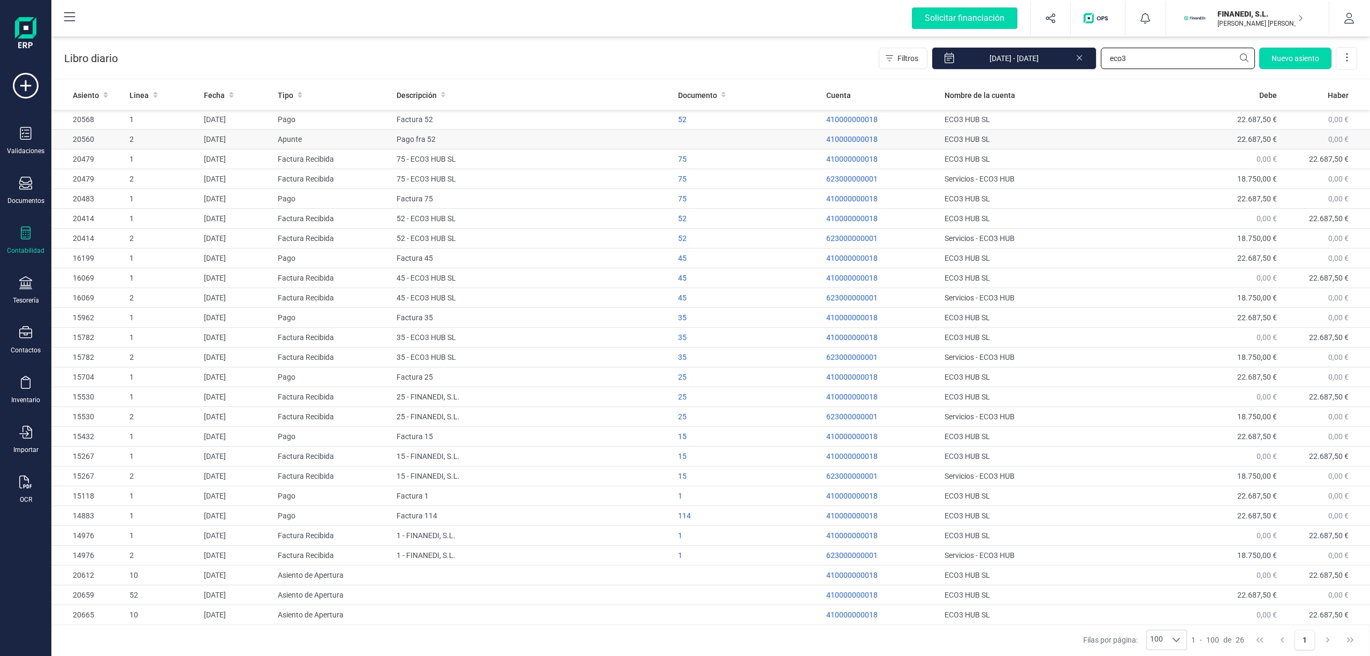
type input "eco3"
click at [840, 132] on td "410000000018" at bounding box center [881, 140] width 118 height 20
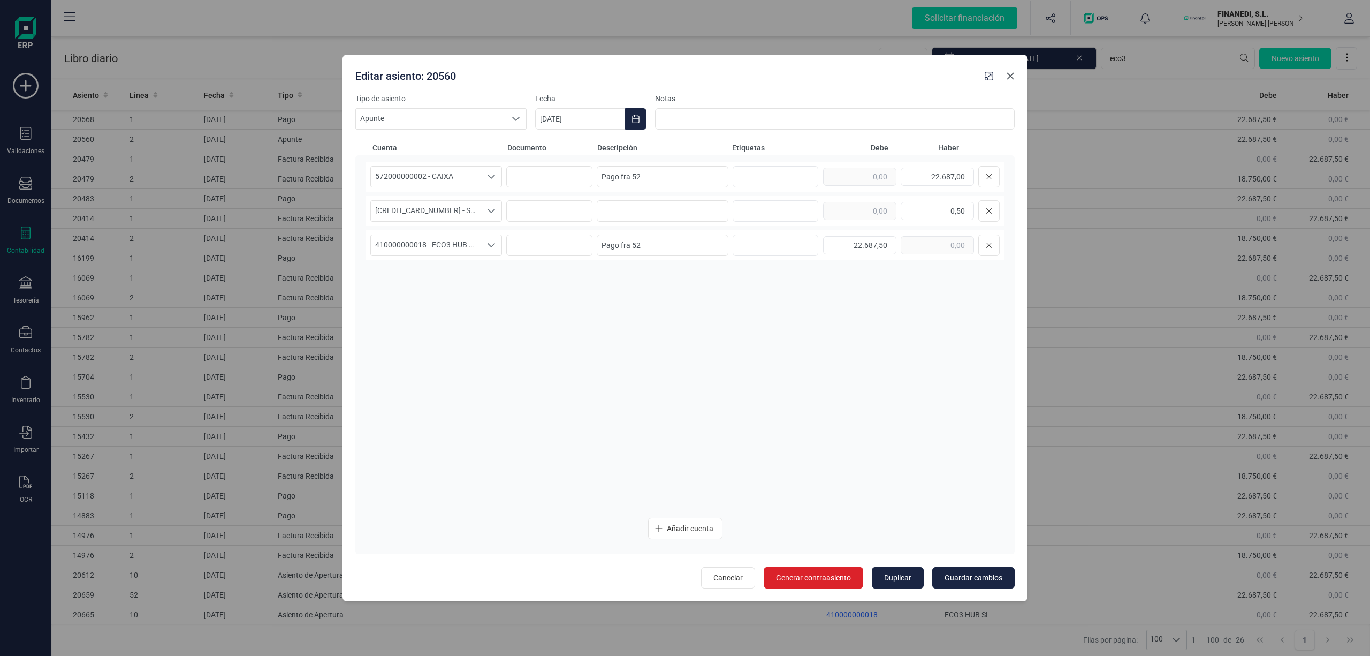
click at [1007, 76] on icon "button" at bounding box center [1010, 76] width 9 height 9
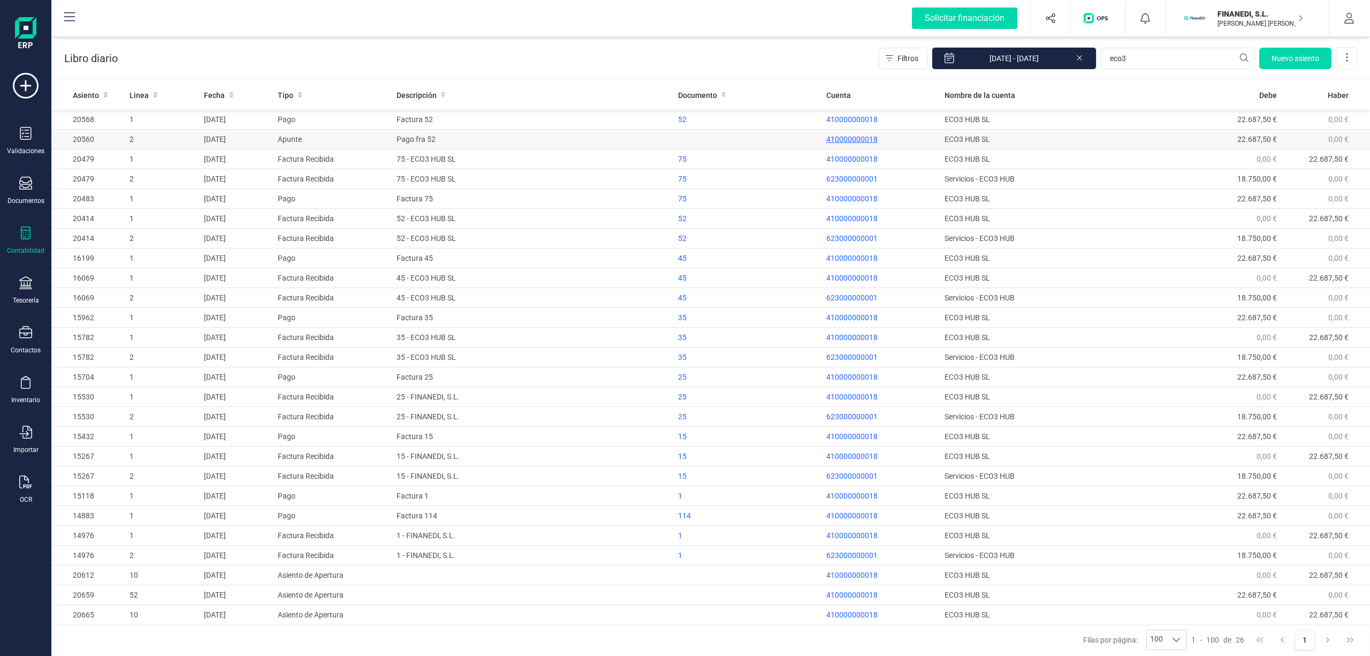
click at [861, 139] on p "410000000018" at bounding box center [881, 139] width 110 height 11
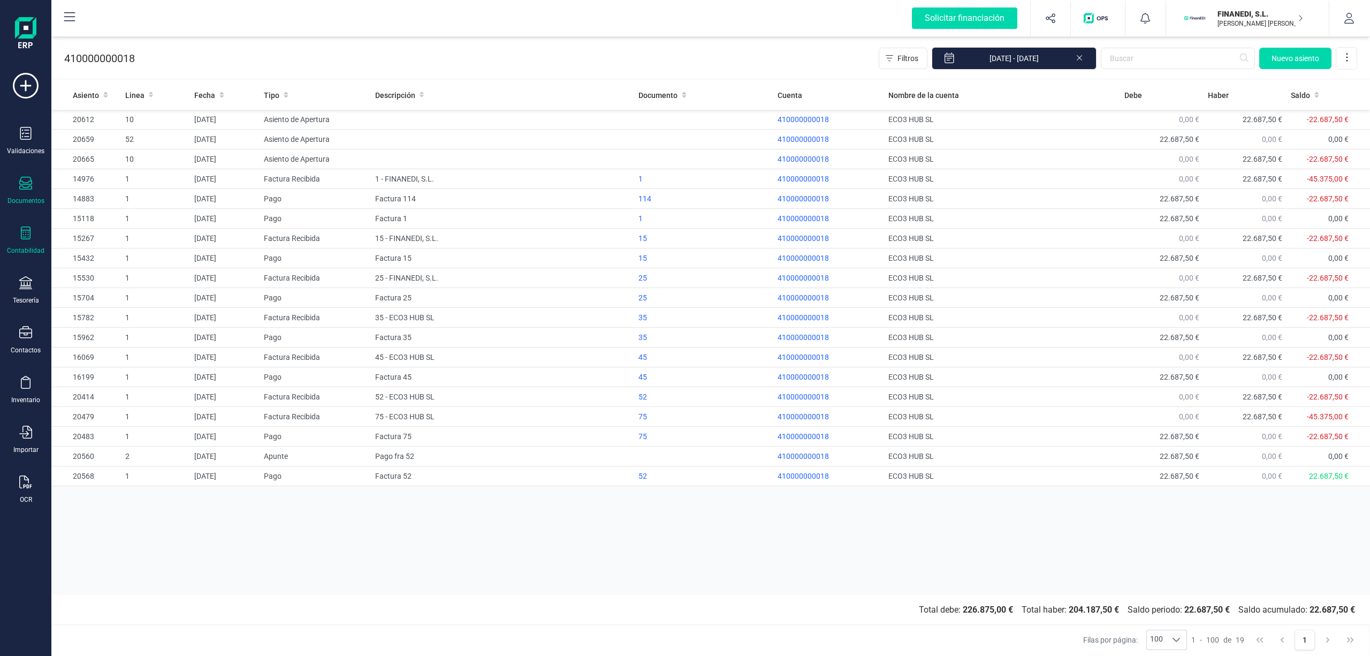
click at [27, 195] on div "Documentos" at bounding box center [25, 191] width 43 height 28
click at [127, 155] on div at bounding box center [127, 153] width 4 height 4
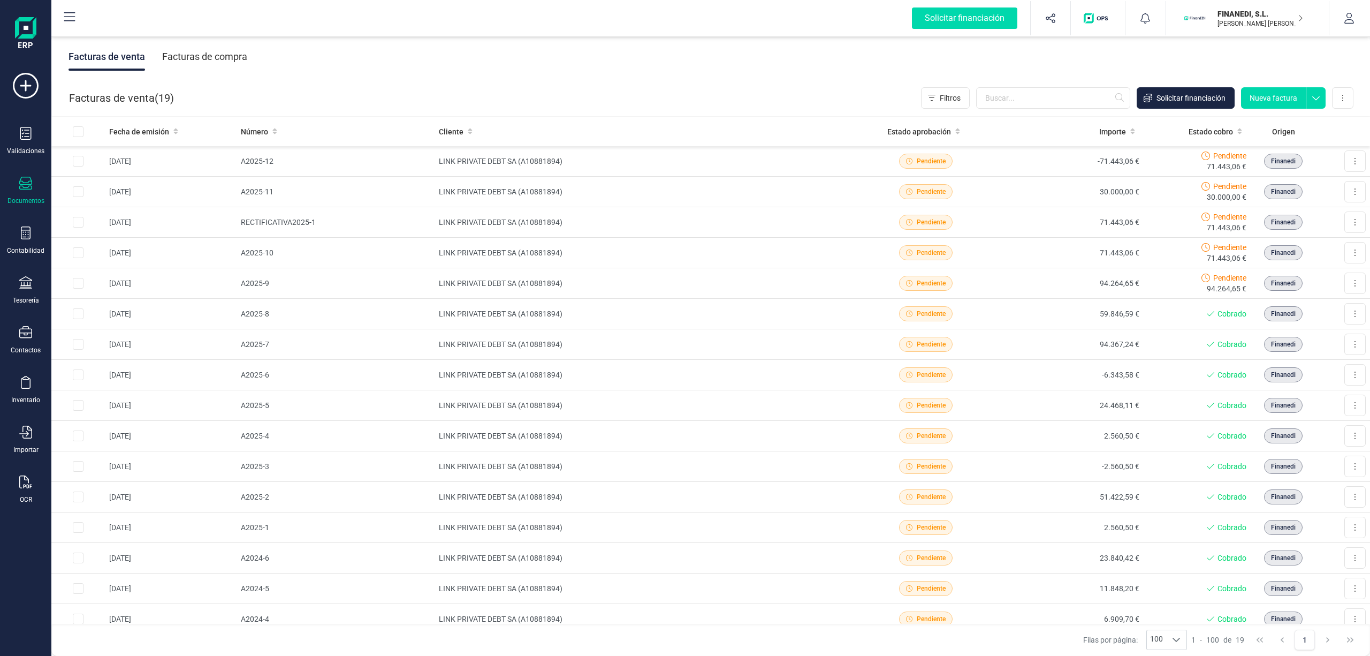
click at [211, 55] on div "Facturas de compra" at bounding box center [204, 57] width 85 height 28
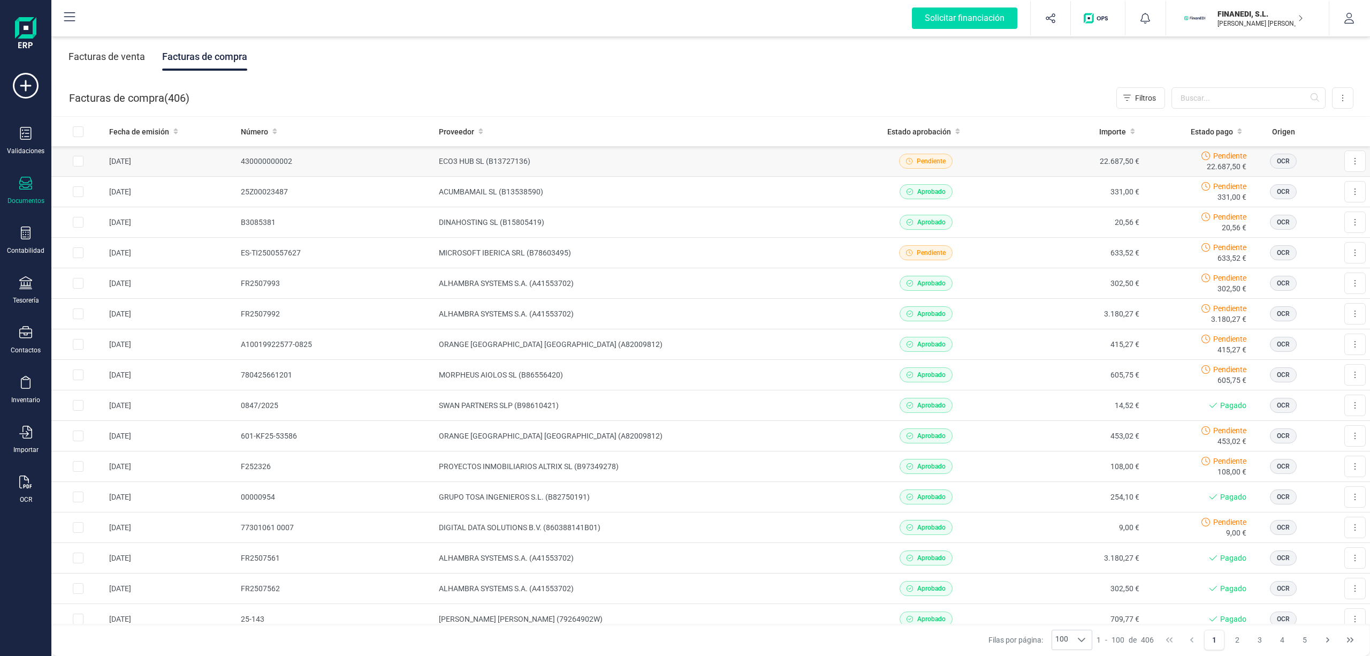
click at [543, 155] on td "ECO3 HUB SL (B13727136)" at bounding box center [644, 161] width 419 height 31
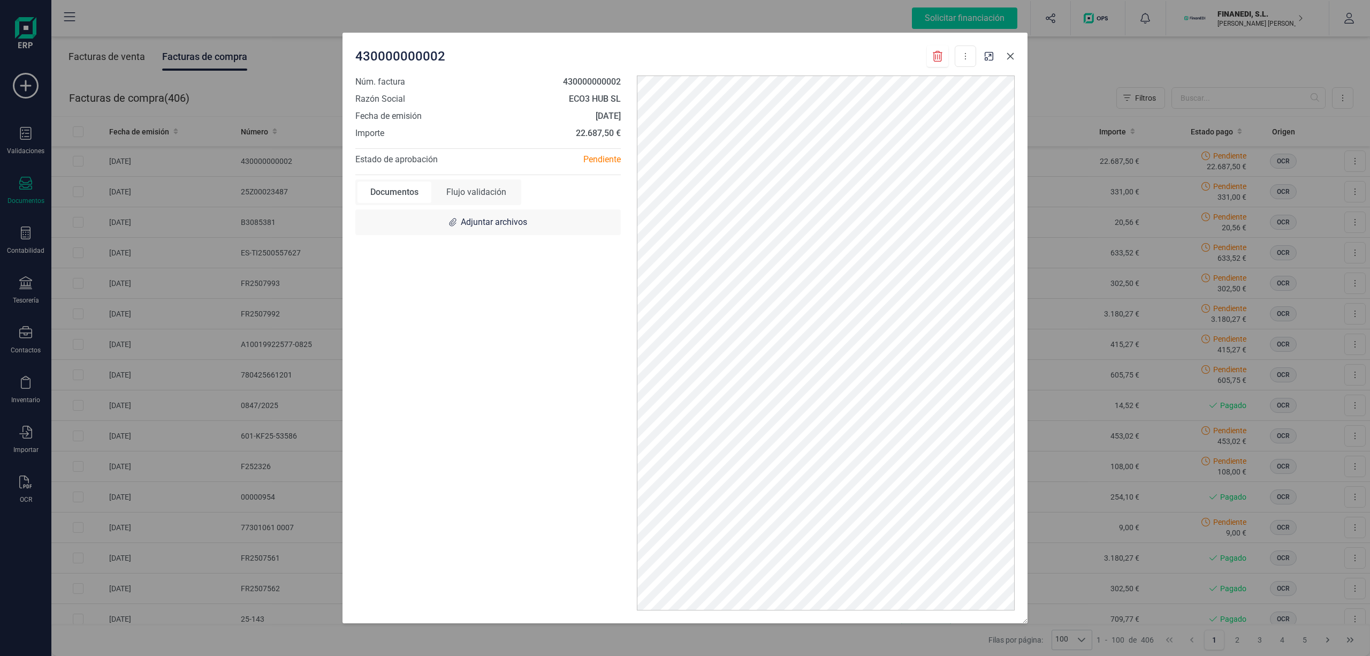
click at [1013, 57] on icon "button" at bounding box center [1010, 56] width 9 height 9
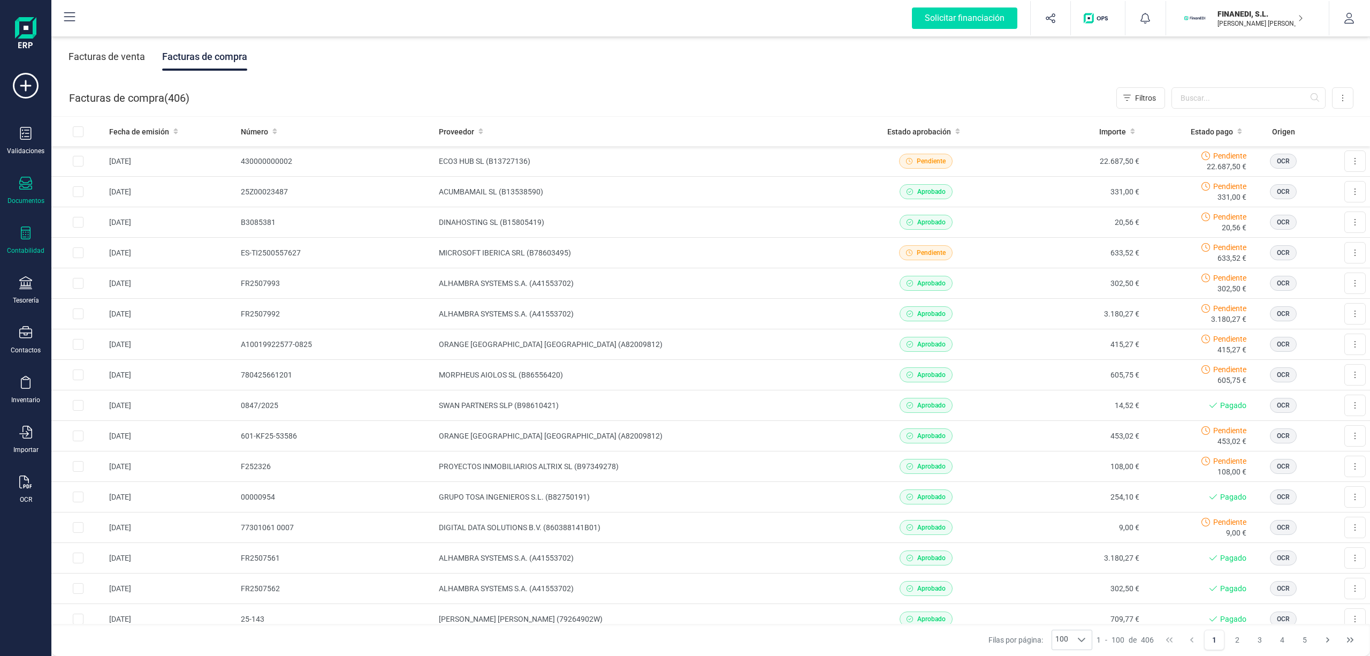
click at [32, 238] on div "Contabilidad" at bounding box center [25, 240] width 43 height 28
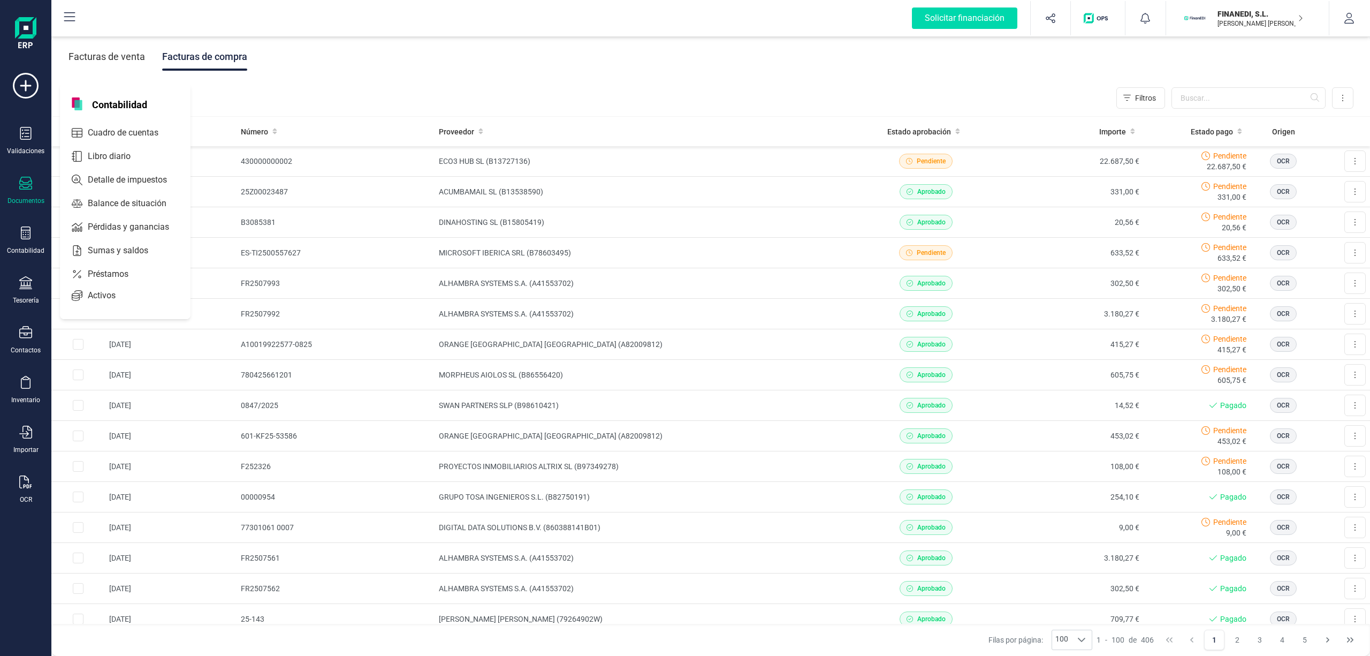
click at [317, 93] on div "Facturas de compra ( 406 ) Filtros Importar Carga masiva (Excel) Factura electr…" at bounding box center [711, 98] width 1319 height 36
click at [317, 165] on td "430000000002" at bounding box center [336, 161] width 198 height 31
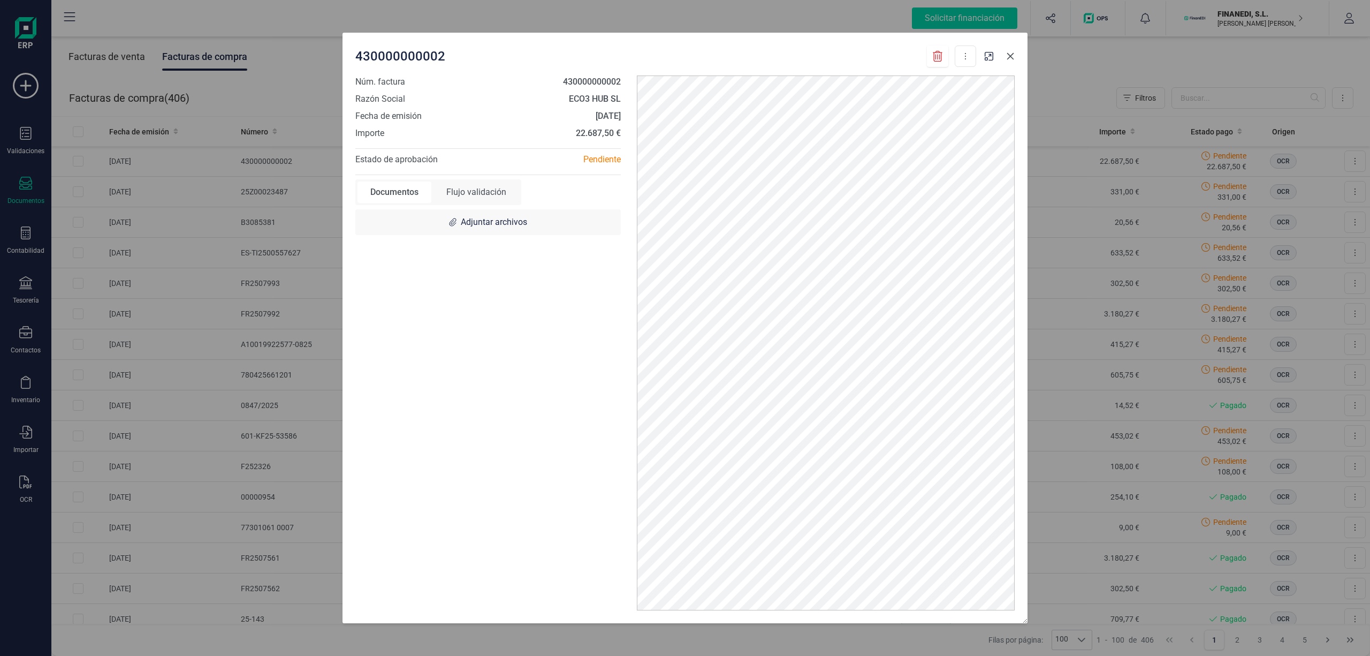
click at [1006, 52] on icon "button" at bounding box center [1010, 56] width 9 height 9
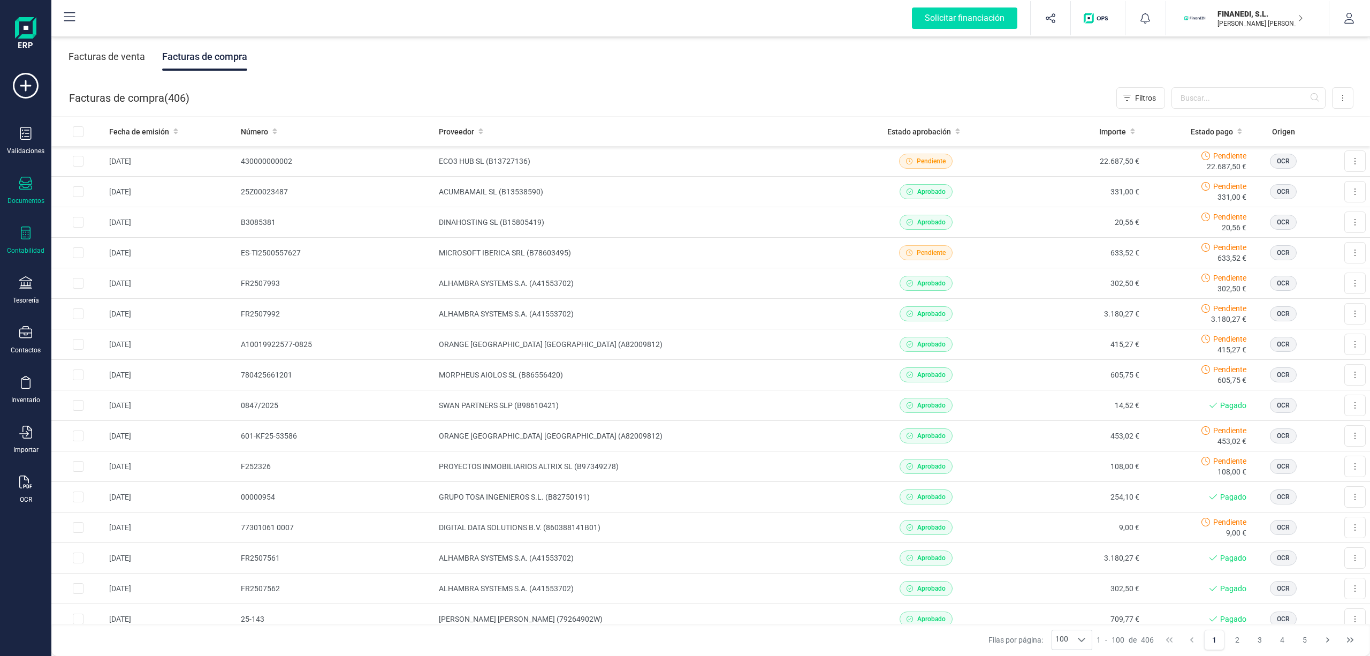
click at [21, 229] on icon at bounding box center [26, 232] width 10 height 13
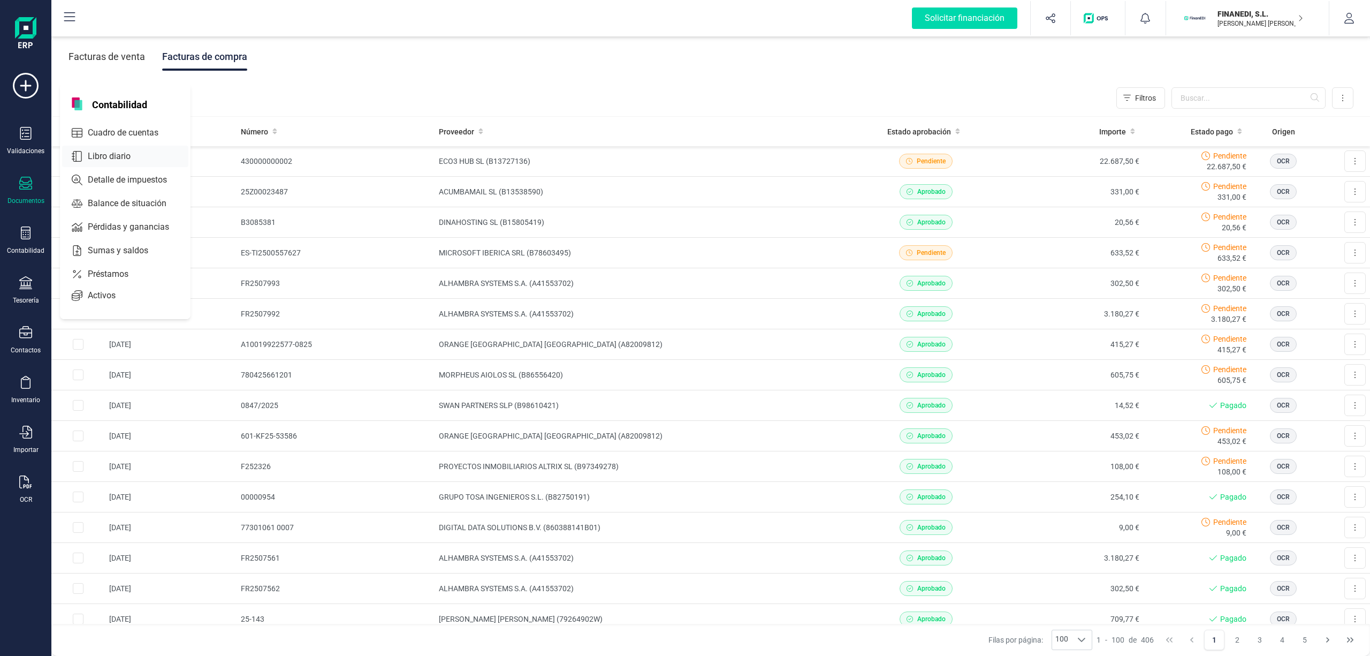
click at [108, 147] on div "Libro diario" at bounding box center [125, 156] width 126 height 21
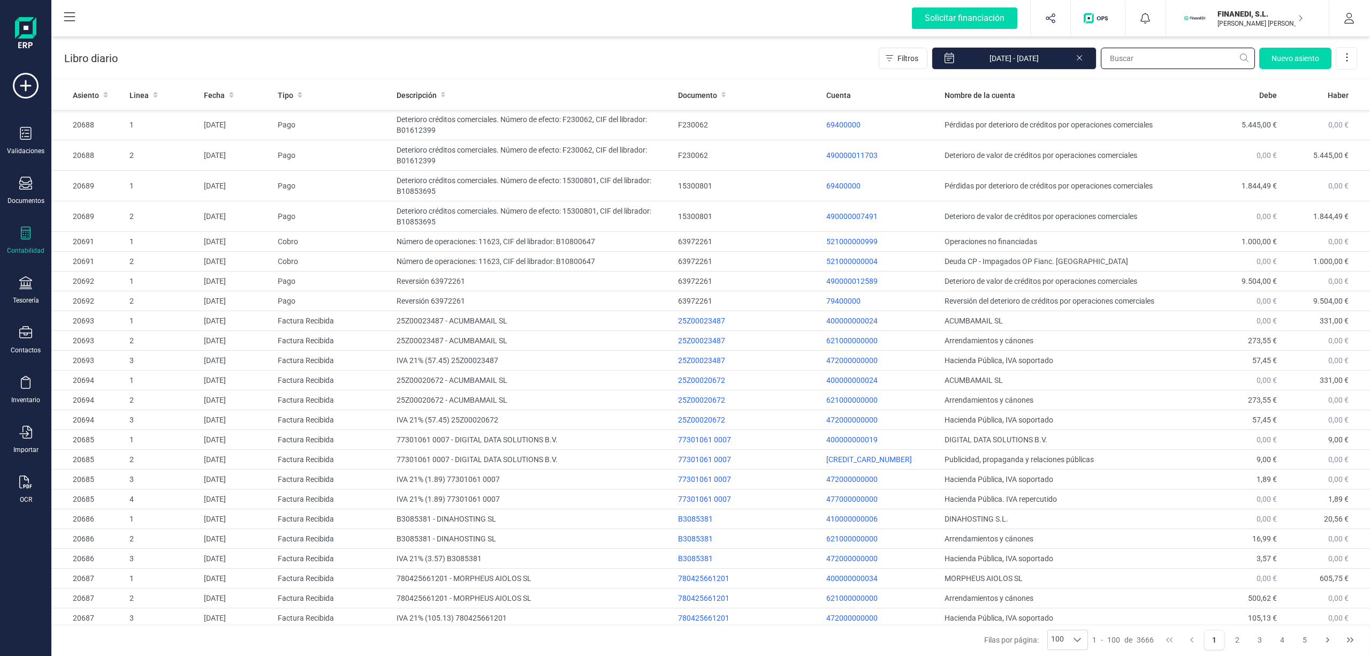
click at [1135, 57] on input "text" at bounding box center [1178, 58] width 154 height 21
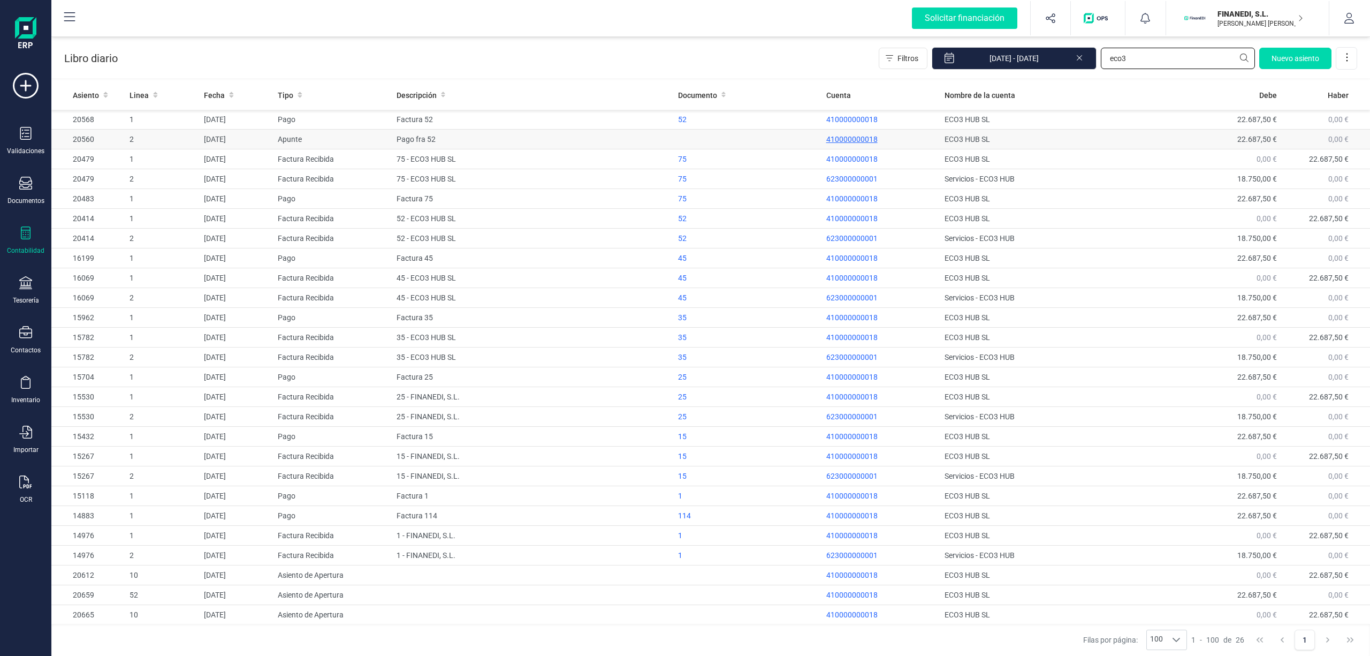
type input "eco3"
click at [848, 136] on p "410000000018" at bounding box center [881, 139] width 110 height 11
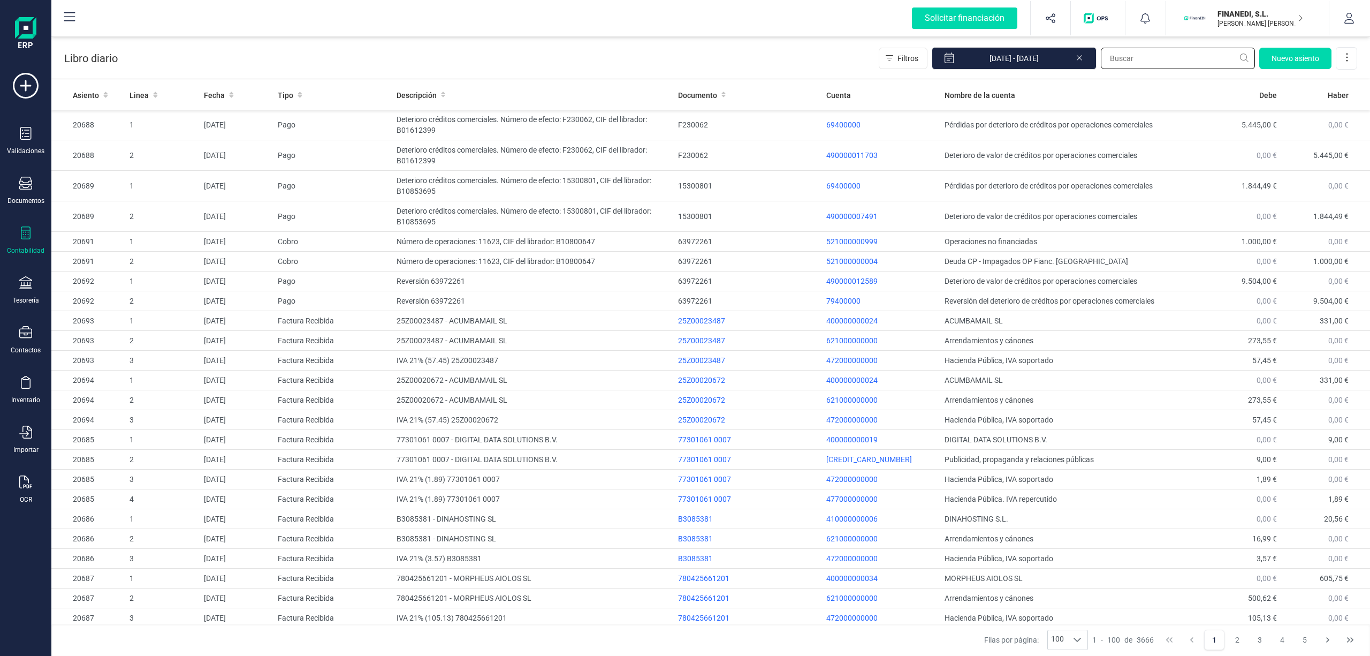
click at [1139, 54] on input "text" at bounding box center [1178, 58] width 154 height 21
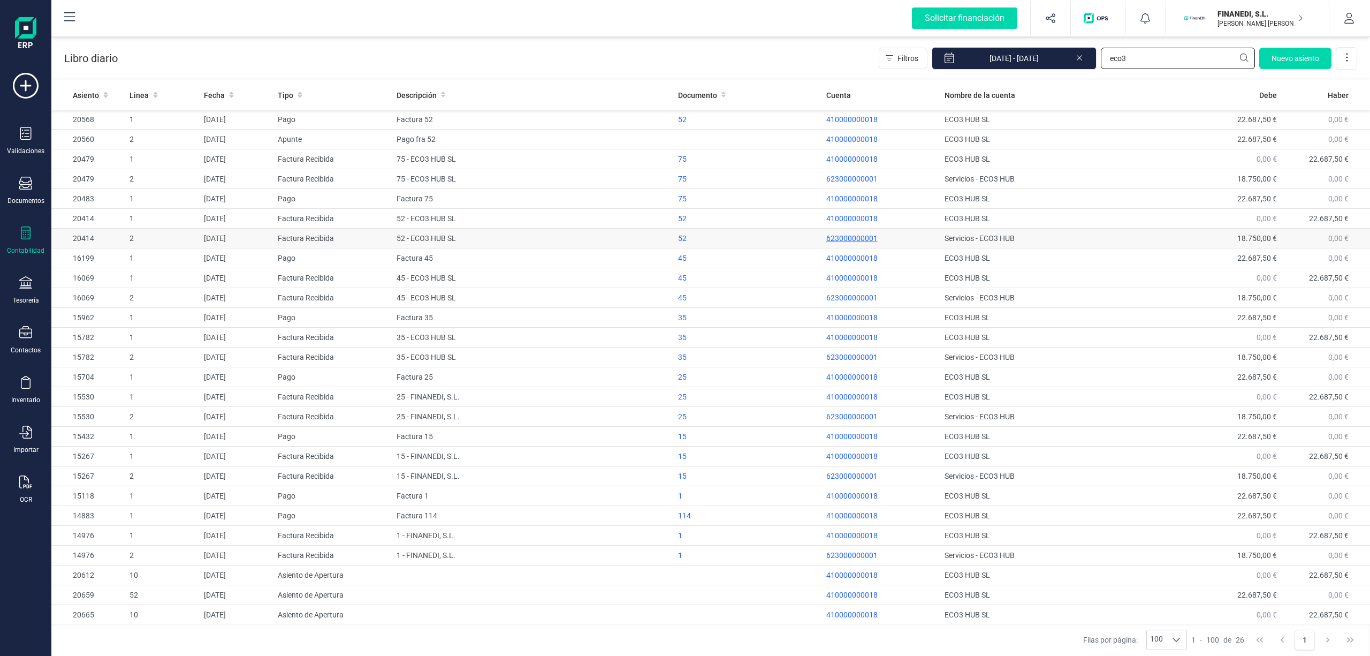
type input "eco3"
click at [853, 242] on p "623000000001" at bounding box center [881, 238] width 110 height 11
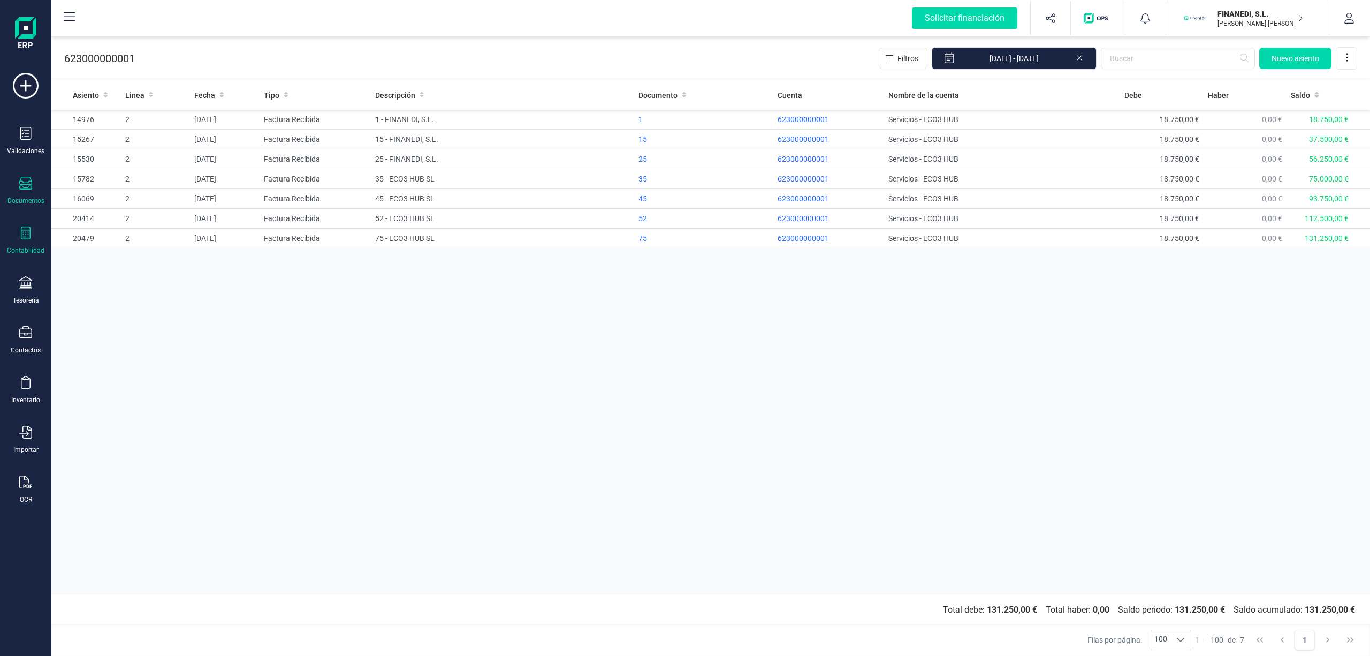
click at [24, 180] on icon at bounding box center [25, 183] width 13 height 13
click at [121, 148] on div at bounding box center [130, 153] width 19 height 13
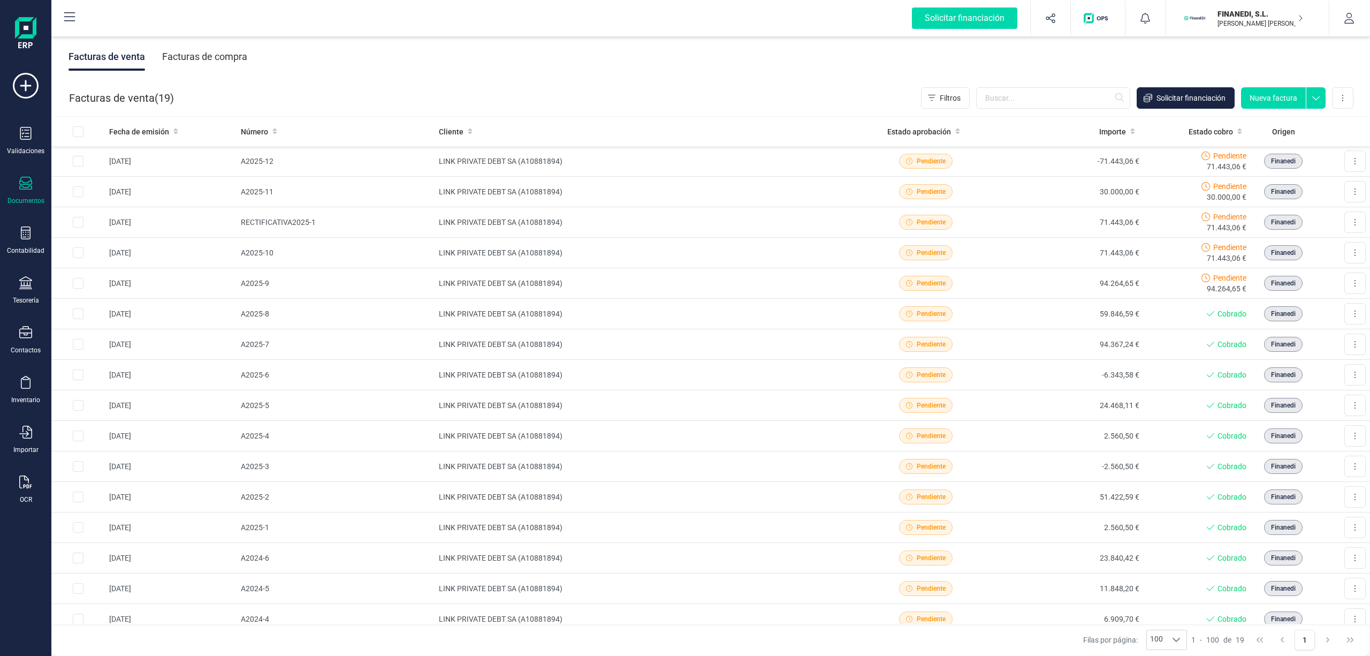
click at [225, 60] on div "Facturas de compra" at bounding box center [204, 57] width 85 height 28
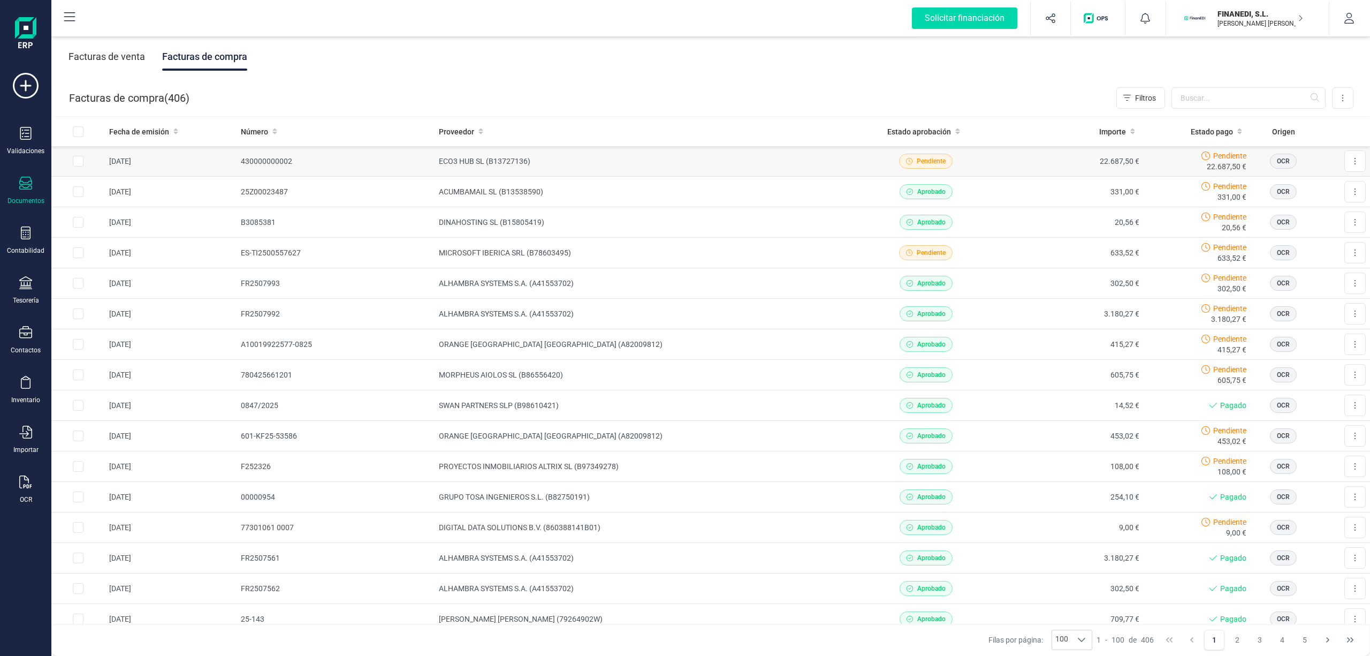
click at [513, 157] on td "ECO3 HUB SL (B13727136)" at bounding box center [644, 161] width 419 height 31
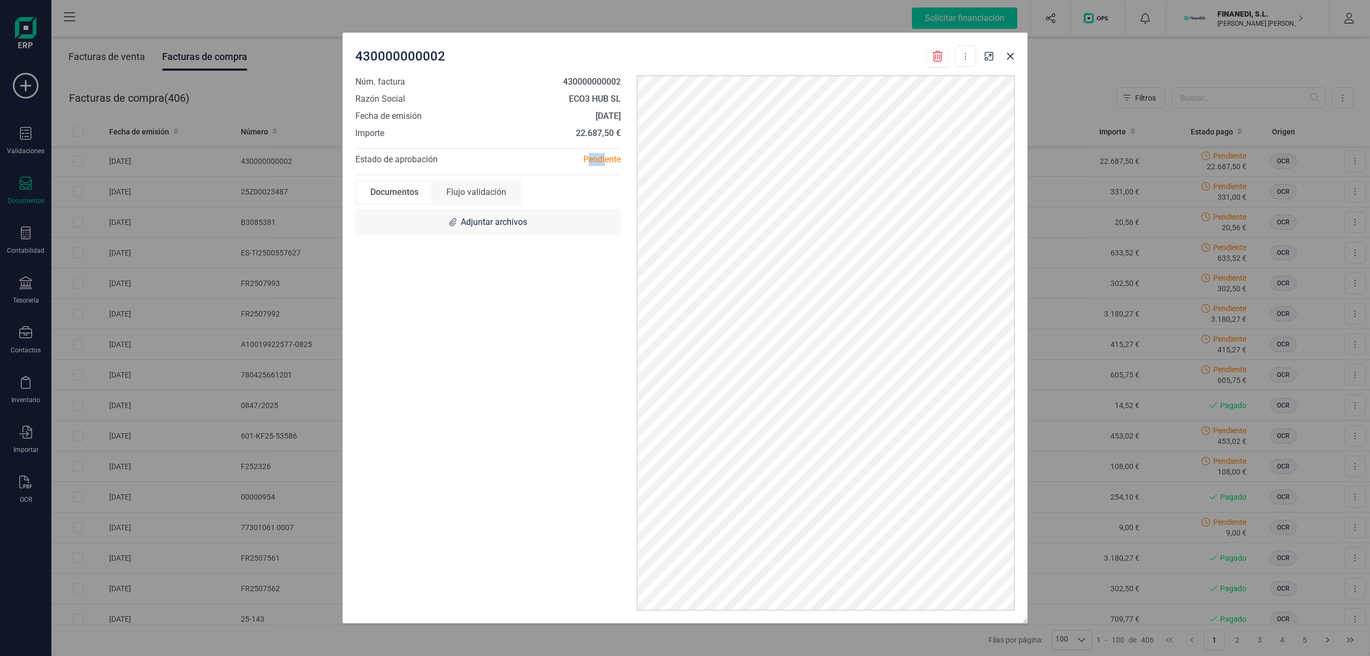
drag, startPoint x: 604, startPoint y: 159, endPoint x: 561, endPoint y: 157, distance: 43.4
click at [574, 158] on div "Pendiente" at bounding box center [558, 159] width 141 height 13
click at [484, 185] on div "Flujo validación" at bounding box center [476, 191] width 86 height 21
click at [1009, 62] on button "button" at bounding box center [1010, 56] width 17 height 17
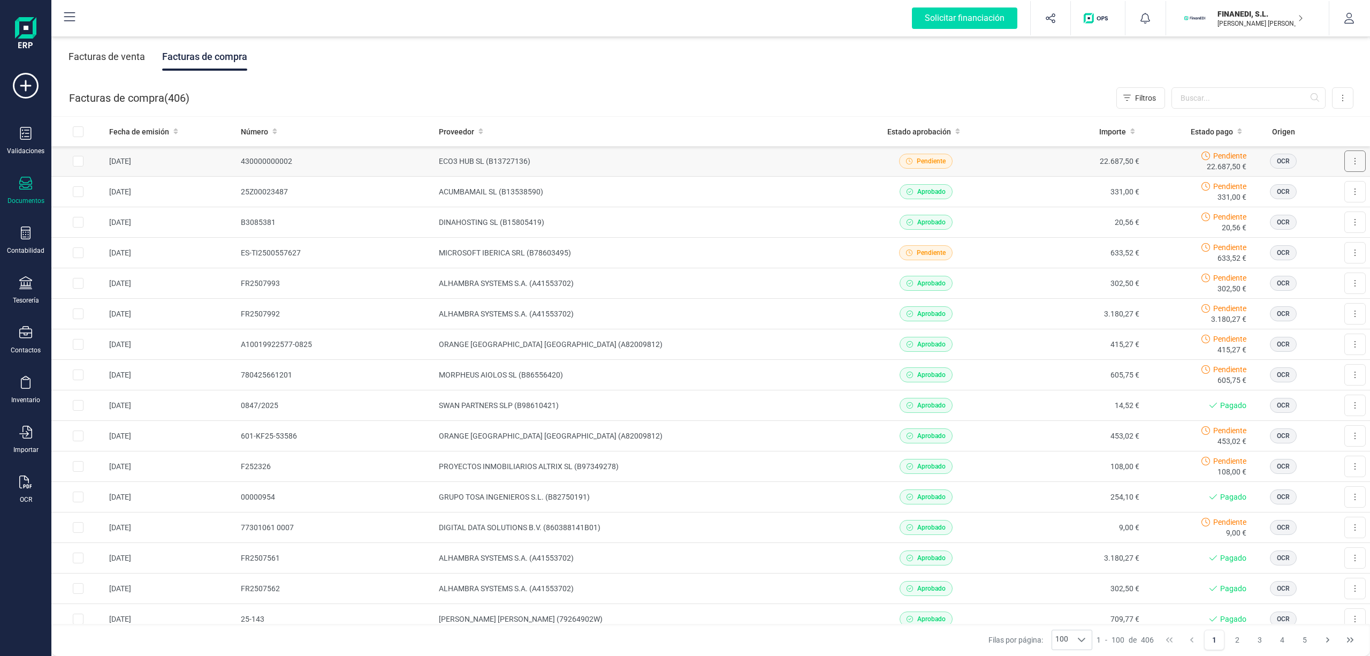
click at [1345, 159] on button at bounding box center [1354, 160] width 21 height 21
click at [884, 65] on div "Facturas de venta Facturas de compra" at bounding box center [710, 56] width 1319 height 45
click at [71, 157] on td at bounding box center [78, 161] width 54 height 31
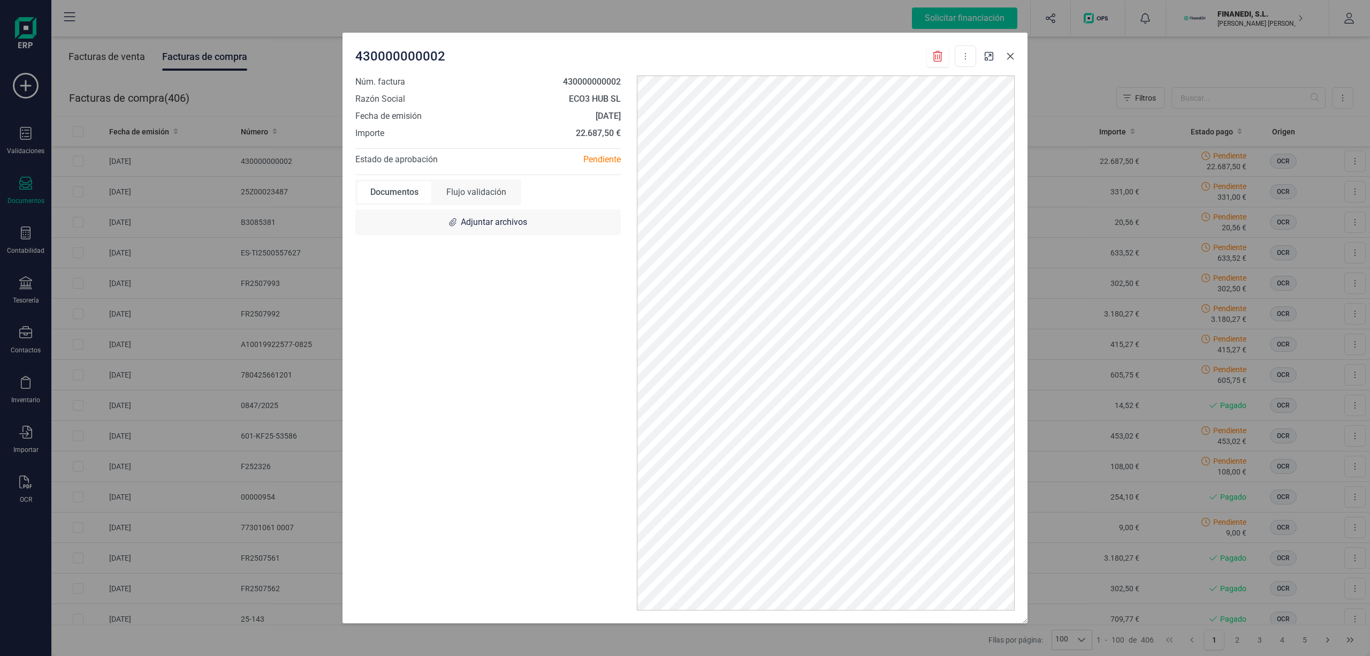
click at [1009, 55] on icon "button" at bounding box center [1010, 56] width 9 height 9
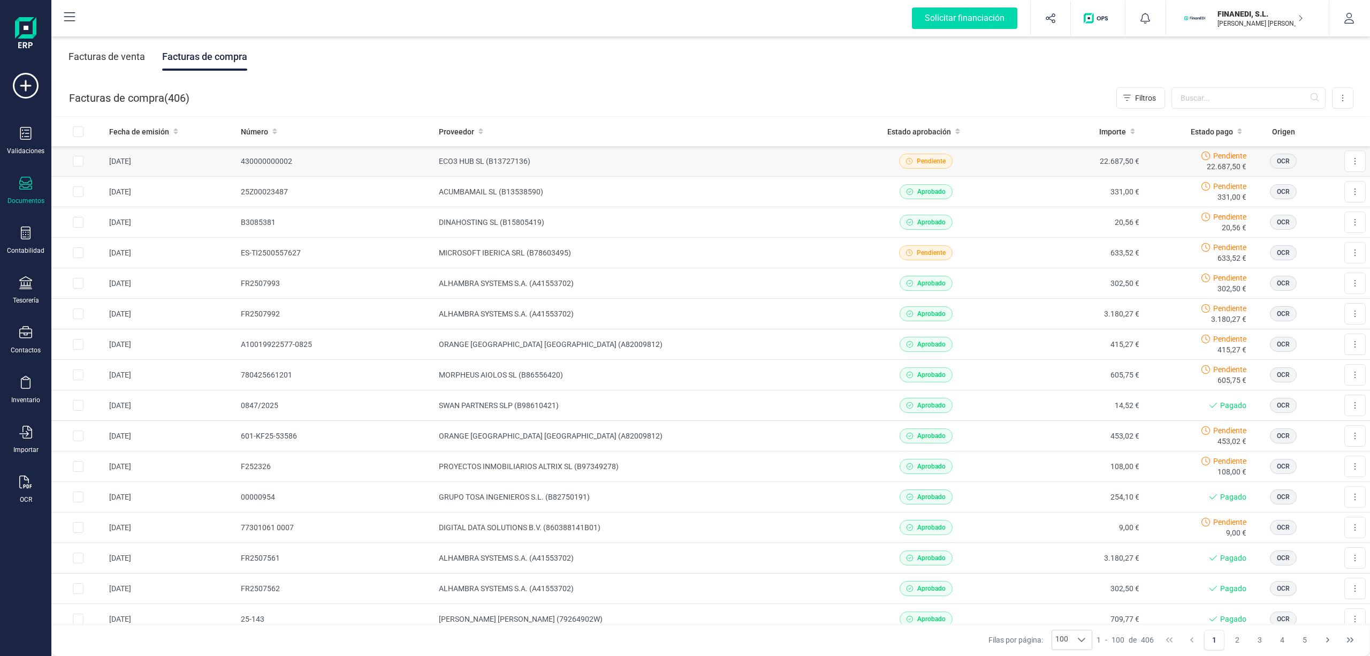
click at [78, 158] on input "Row Selected cc2d4221-71a8-44e7-b117-907c4c902d17" at bounding box center [78, 161] width 11 height 11
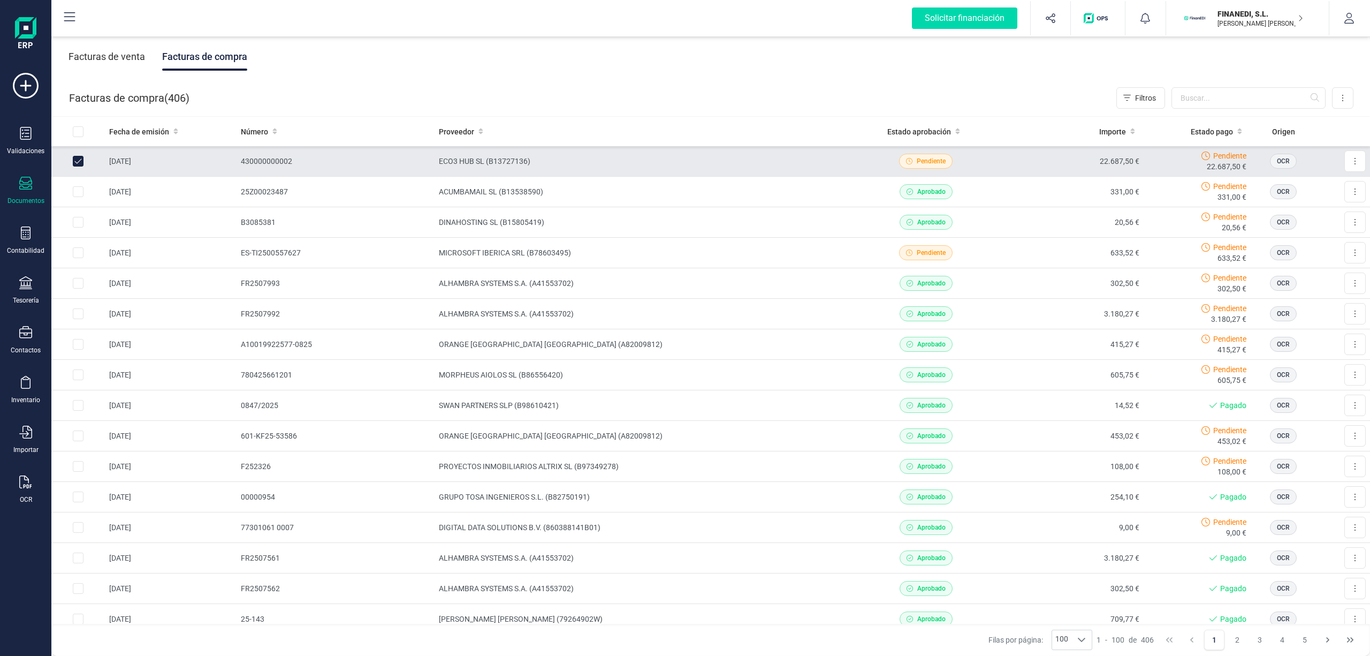
click at [76, 157] on input "Row Unselected cc2d4221-71a8-44e7-b117-907c4c902d17" at bounding box center [78, 161] width 11 height 11
checkbox input "false"
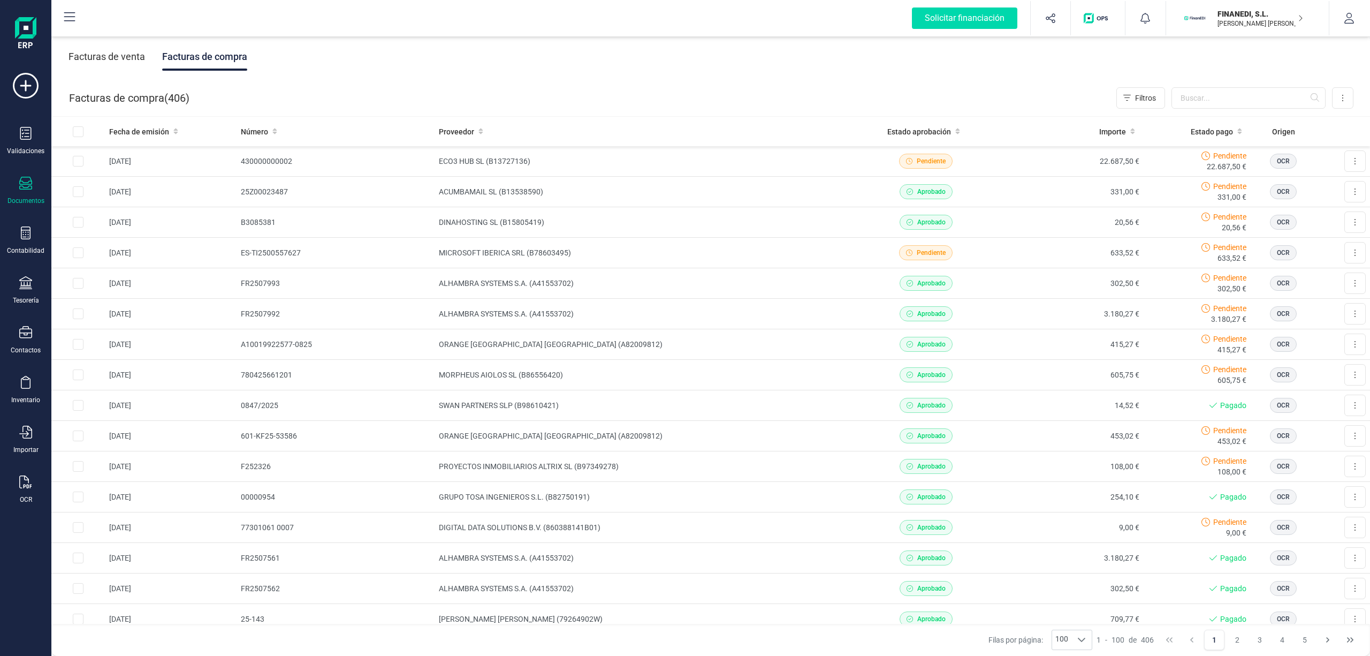
click at [26, 159] on div "Validaciones Documentos Documentos Presupuestos Pedidos Albaranes Facturas Fact…" at bounding box center [25, 292] width 43 height 439
click at [385, 56] on div "Facturas de venta Facturas de compra" at bounding box center [710, 56] width 1319 height 45
click at [33, 138] on div "Validaciones" at bounding box center [25, 141] width 43 height 28
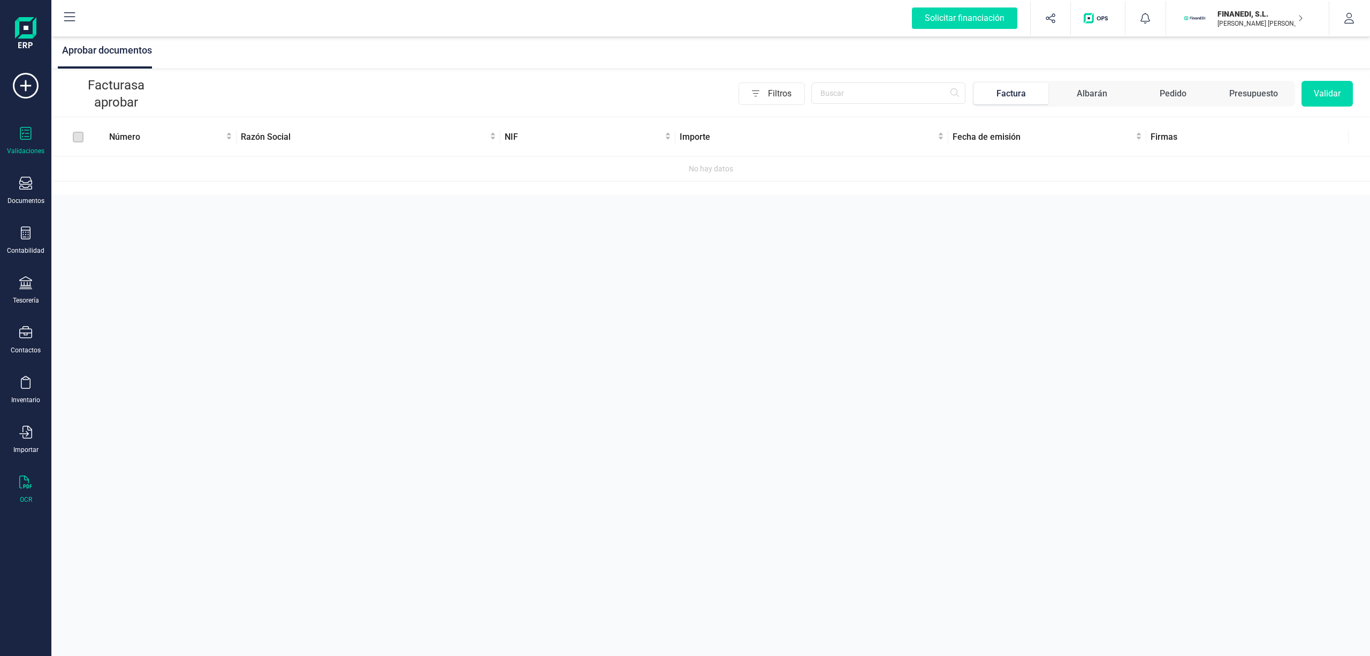
click at [26, 480] on icon at bounding box center [25, 481] width 13 height 13
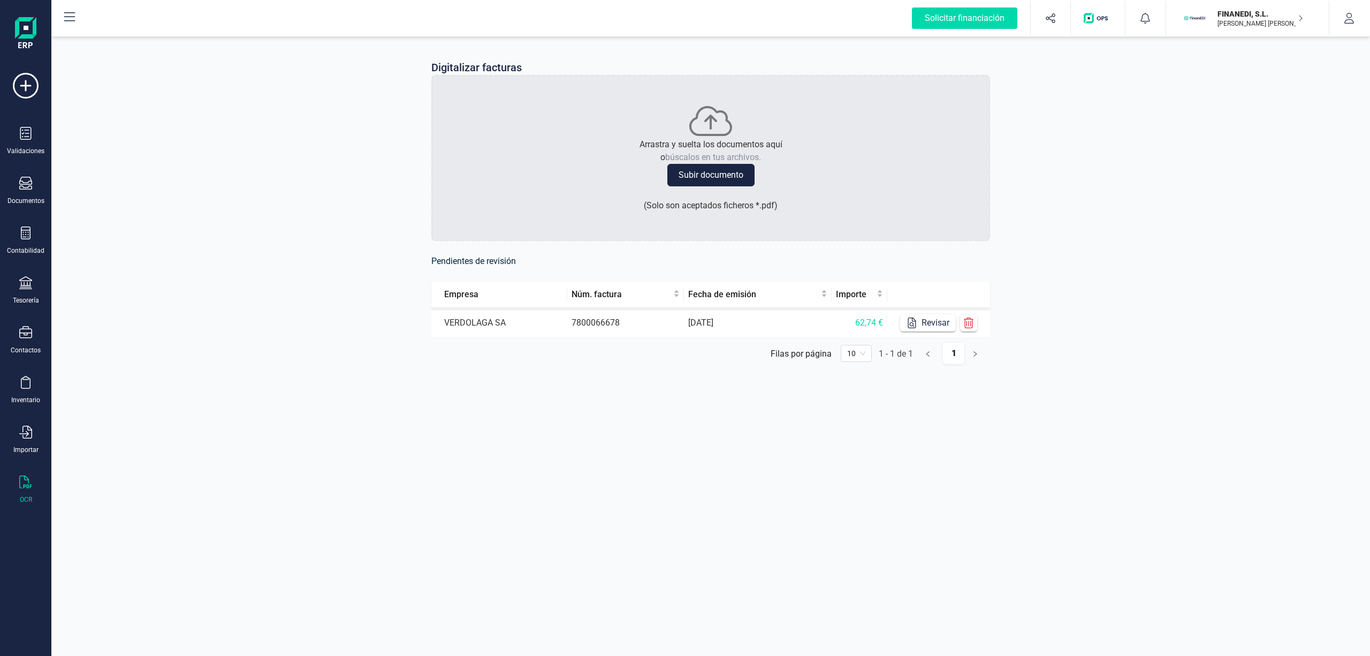
click at [241, 228] on div "Digitalizar facturas Arrastra y suelta los documentos aquí o búscalos en tus ar…" at bounding box center [710, 220] width 1319 height 372
click at [37, 137] on div "Validaciones" at bounding box center [25, 141] width 43 height 28
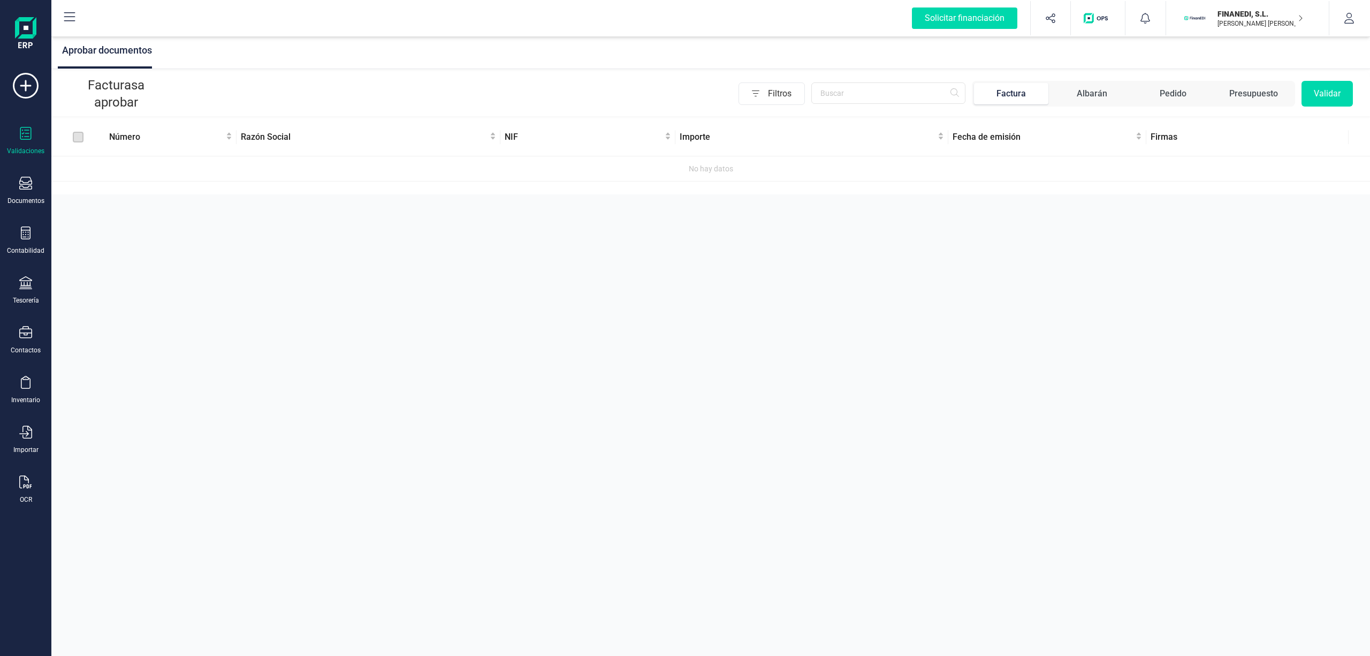
click at [578, 57] on div "Aprobar documentos" at bounding box center [710, 51] width 1319 height 35
click at [240, 265] on div "Aprobar documentos Facturas a aprobar Filtros Factura Albarán Pedido Presupuest…" at bounding box center [710, 328] width 1319 height 656
click at [18, 191] on div "Documentos" at bounding box center [25, 191] width 43 height 28
click at [127, 147] on div at bounding box center [130, 153] width 19 height 13
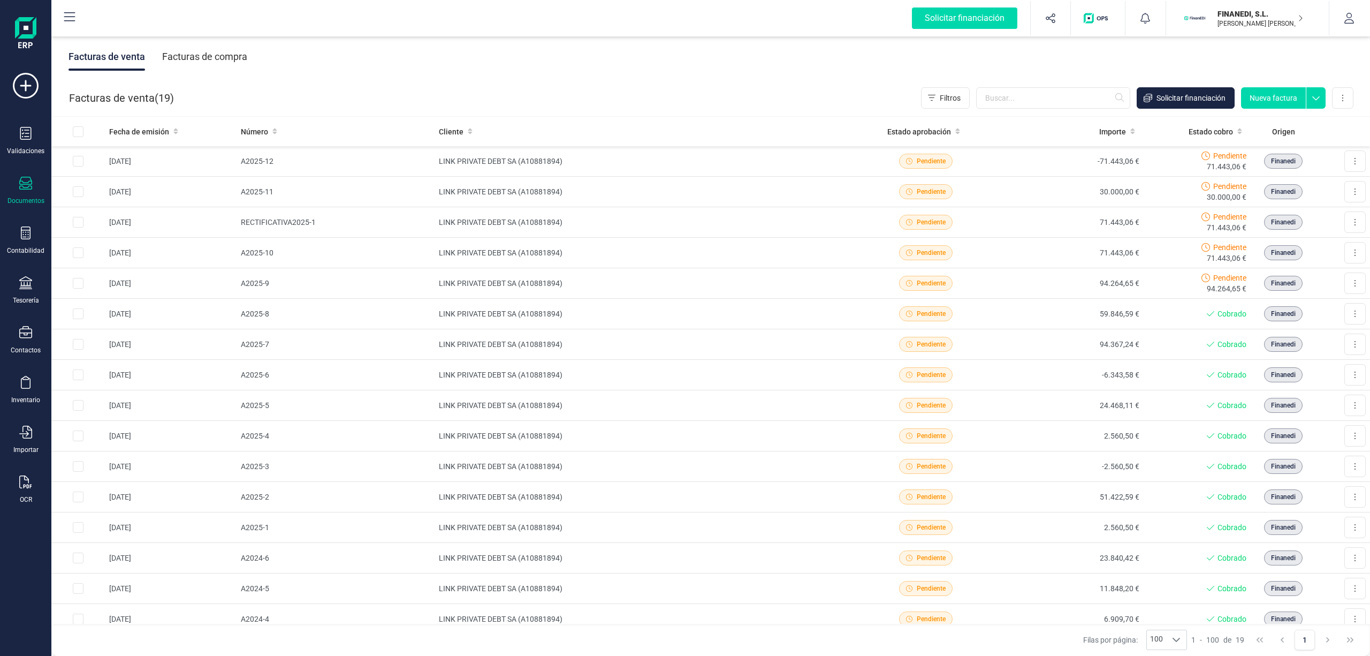
click at [212, 57] on div "Facturas de compra" at bounding box center [204, 57] width 85 height 28
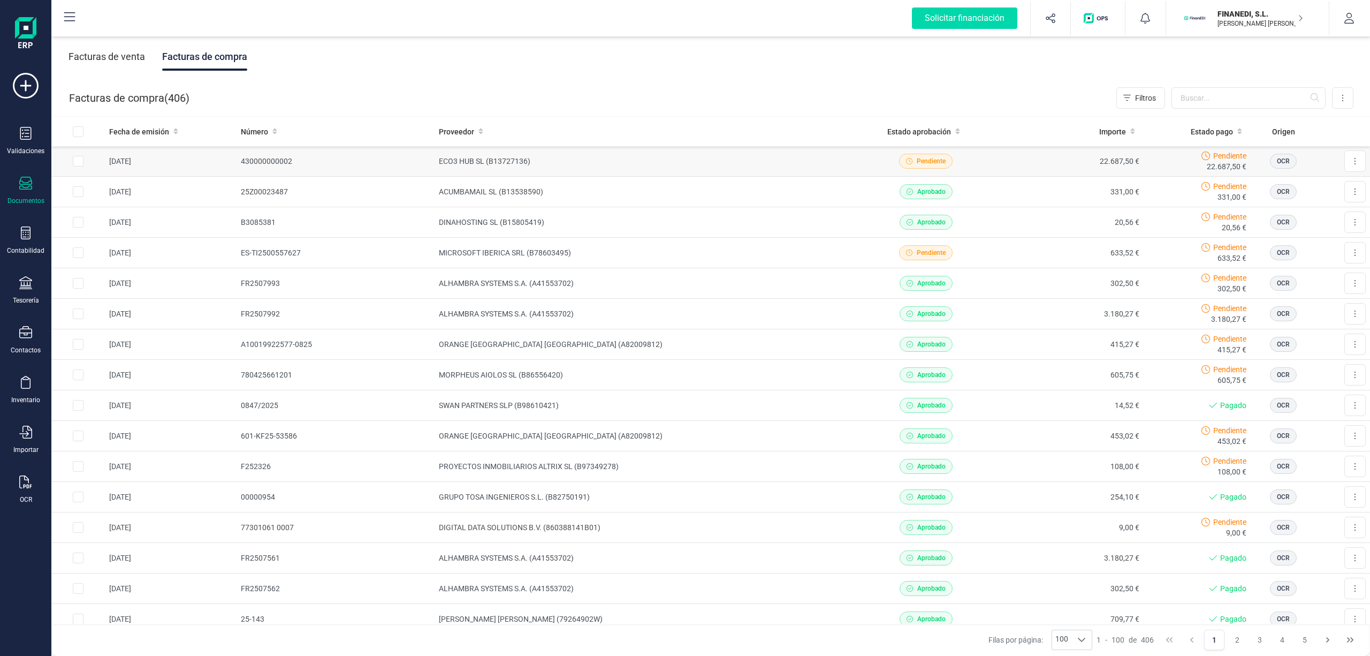
click at [917, 161] on span "Pendiente" at bounding box center [931, 161] width 29 height 10
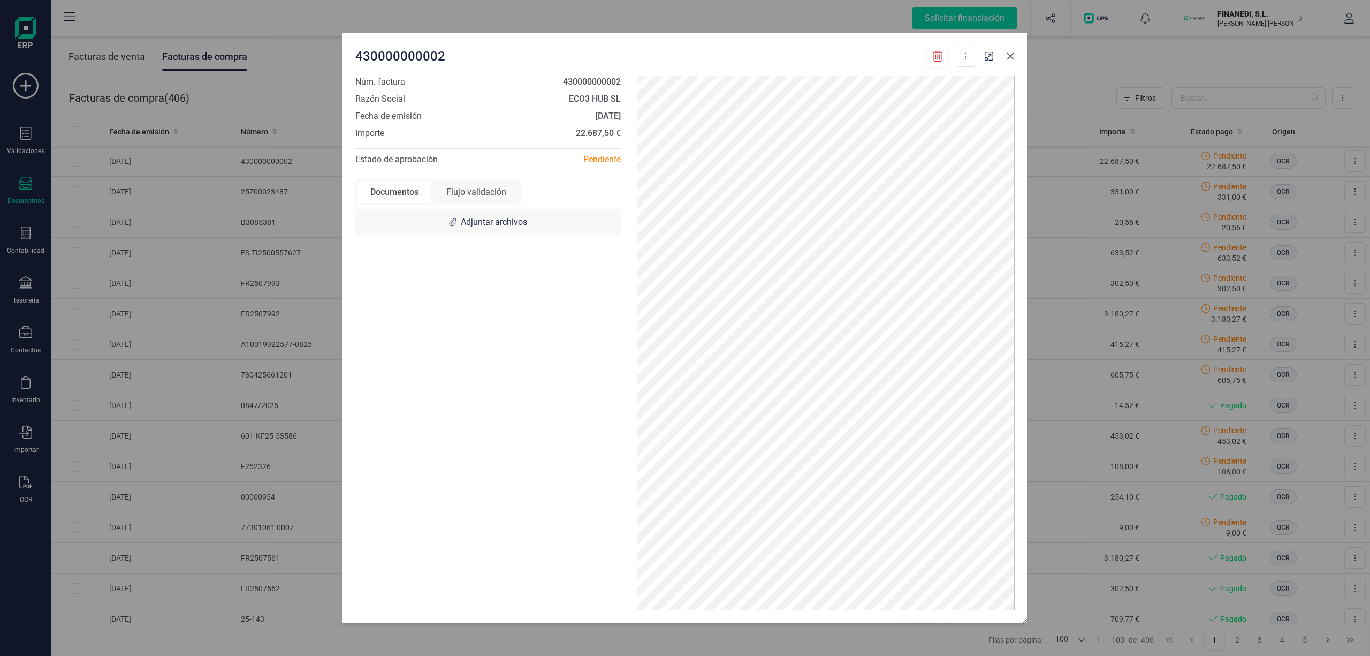
click at [1011, 60] on button "button" at bounding box center [1010, 56] width 17 height 17
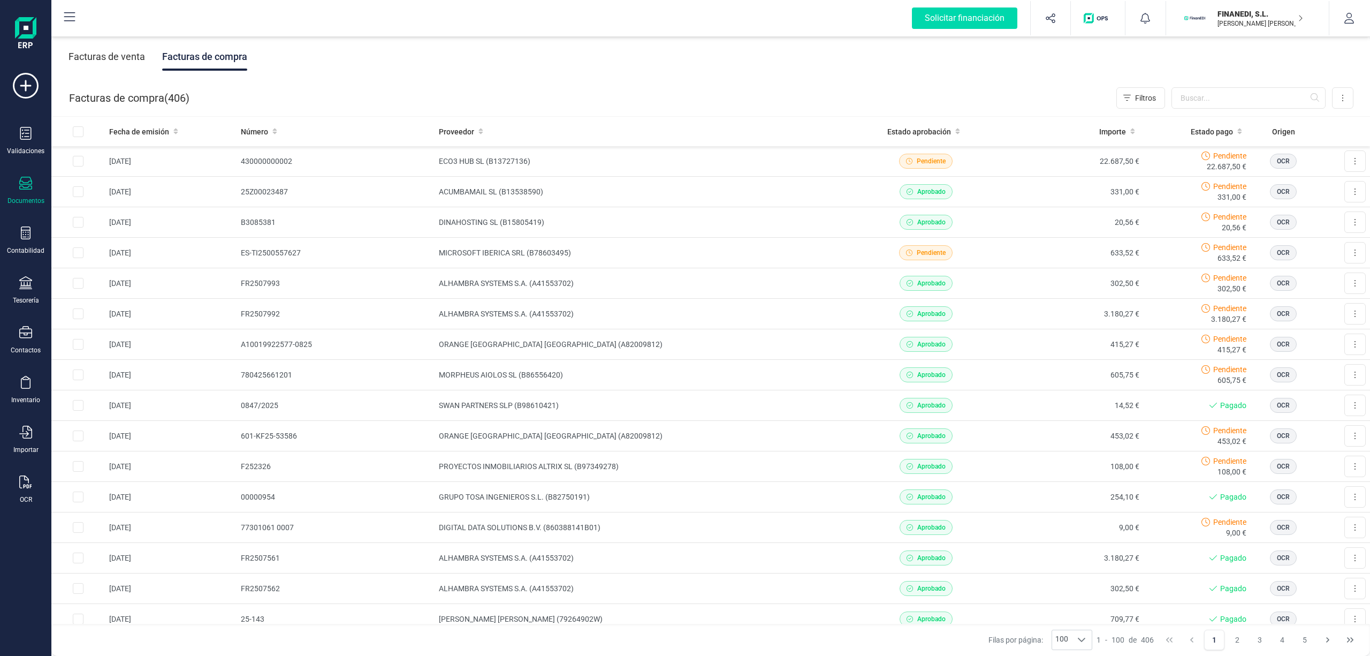
click at [390, 55] on div "Facturas de venta Facturas de compra" at bounding box center [710, 56] width 1319 height 45
click at [431, 62] on div "Facturas de venta Facturas de compra" at bounding box center [710, 56] width 1319 height 45
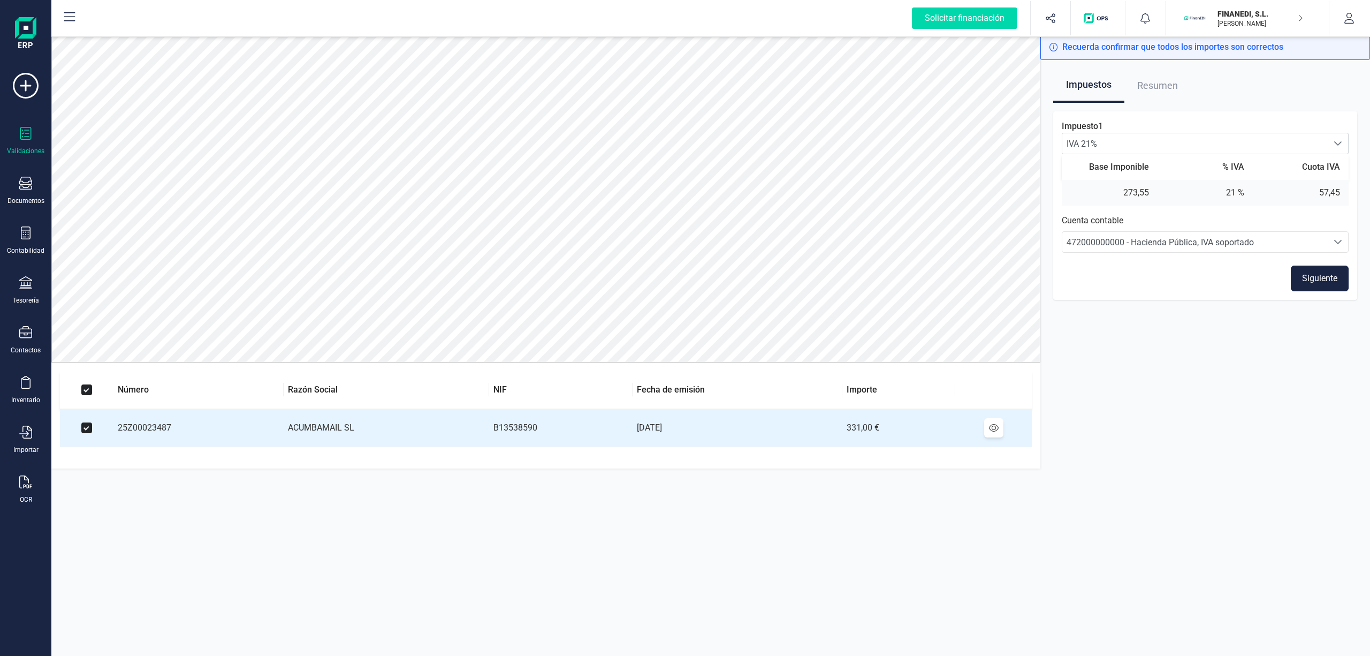
click at [1328, 281] on button "Siguiente" at bounding box center [1320, 278] width 58 height 26
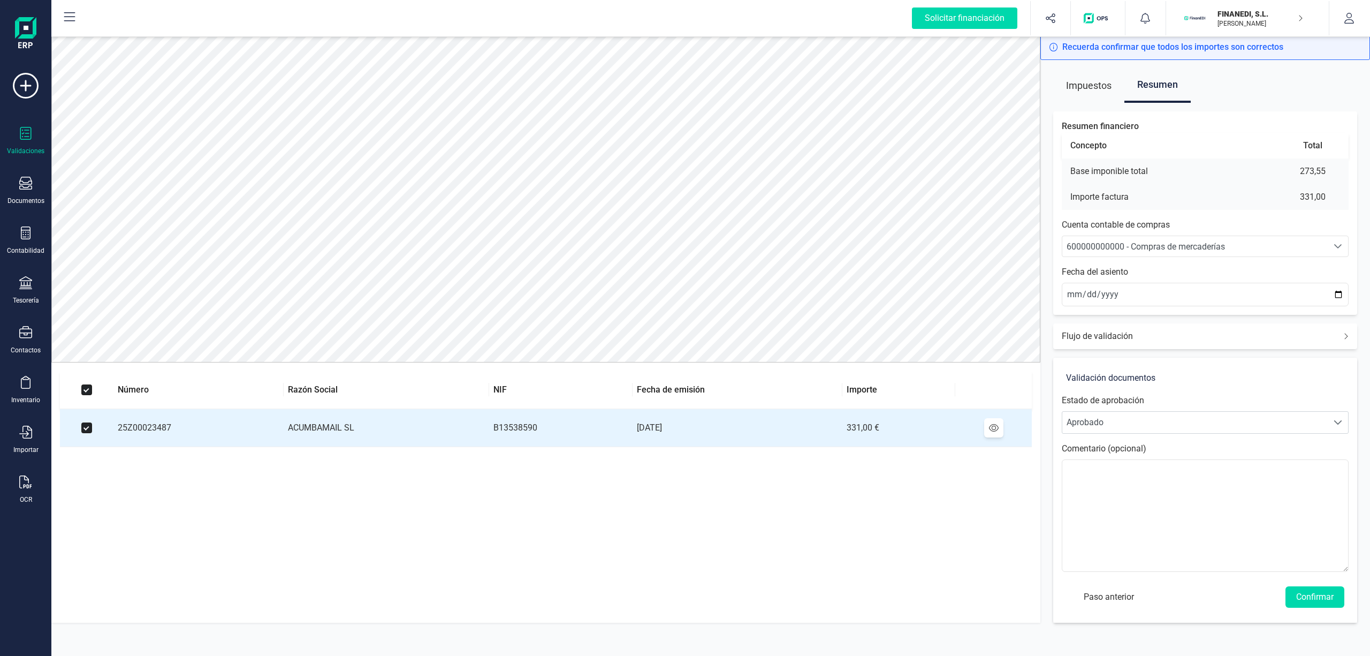
click at [26, 220] on div "Validaciones Documentos Documentos Presupuestos Pedidos Albaranes Facturas Fact…" at bounding box center [25, 292] width 43 height 439
click at [28, 227] on icon at bounding box center [25, 232] width 13 height 13
click at [142, 150] on span "Libro diario" at bounding box center [116, 156] width 66 height 13
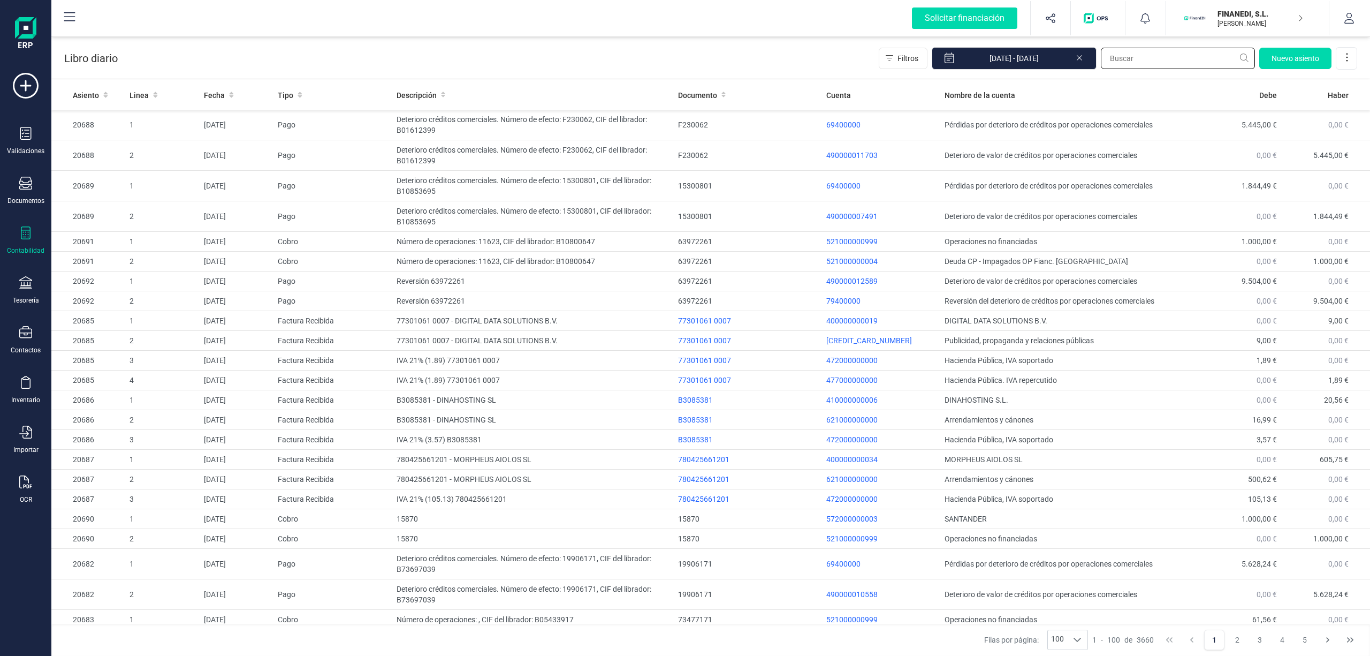
click at [1201, 56] on input "text" at bounding box center [1178, 58] width 154 height 21
click at [1154, 66] on input "text" at bounding box center [1178, 58] width 154 height 21
click at [1135, 52] on input "text" at bounding box center [1178, 58] width 154 height 21
type input "acumba"
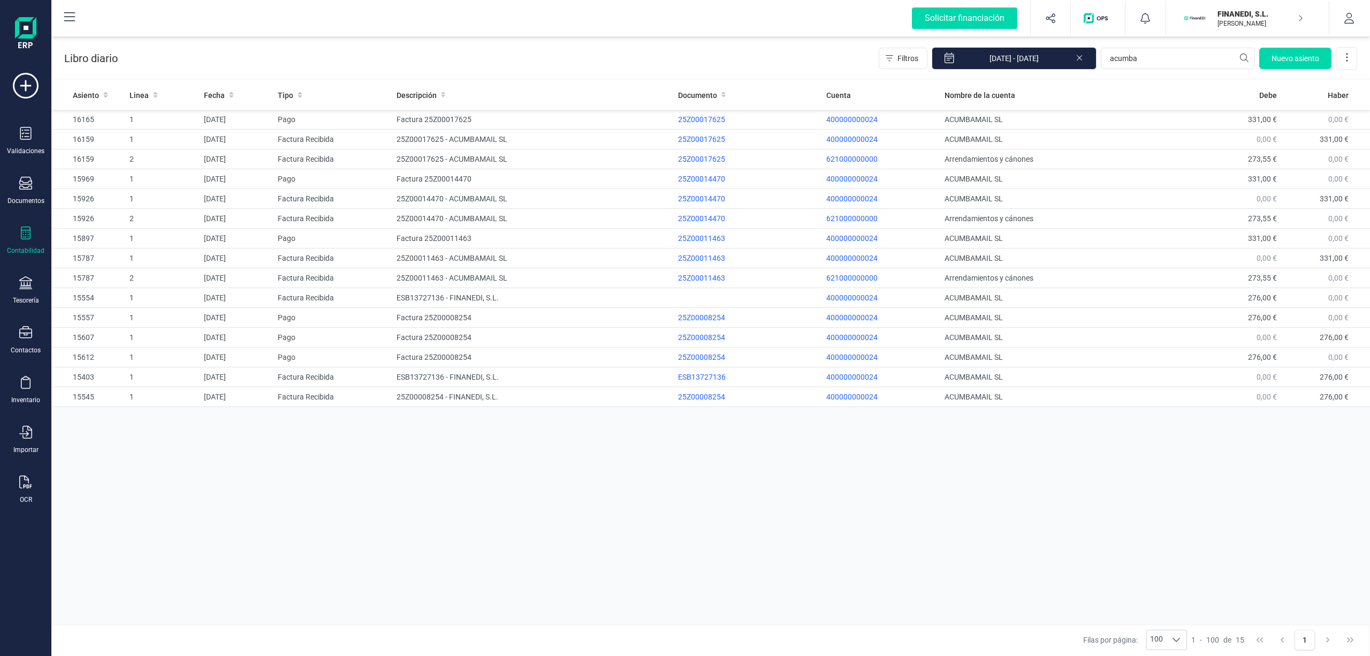
click at [482, 66] on div "Libro diario Filtros 01/01/2025 - 03/09/2025 acumba Nuevo asiento" at bounding box center [710, 56] width 1319 height 44
